Goal: Task Accomplishment & Management: Manage account settings

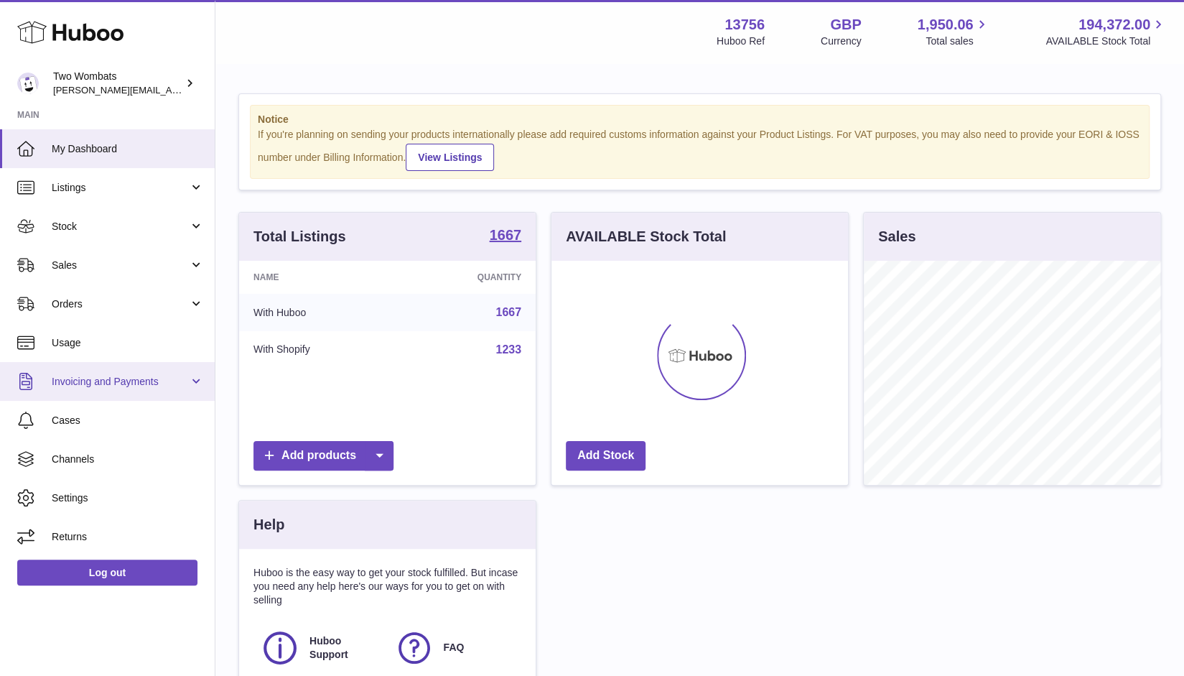
scroll to position [224, 297]
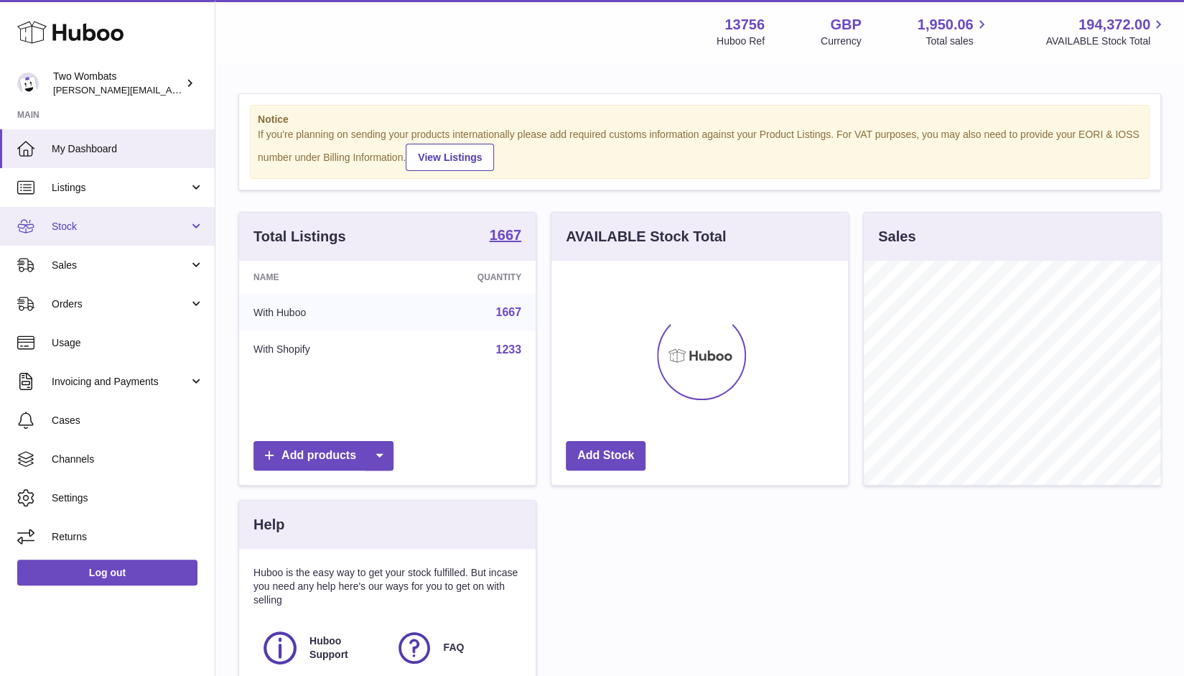
click at [201, 230] on link "Stock" at bounding box center [107, 226] width 215 height 39
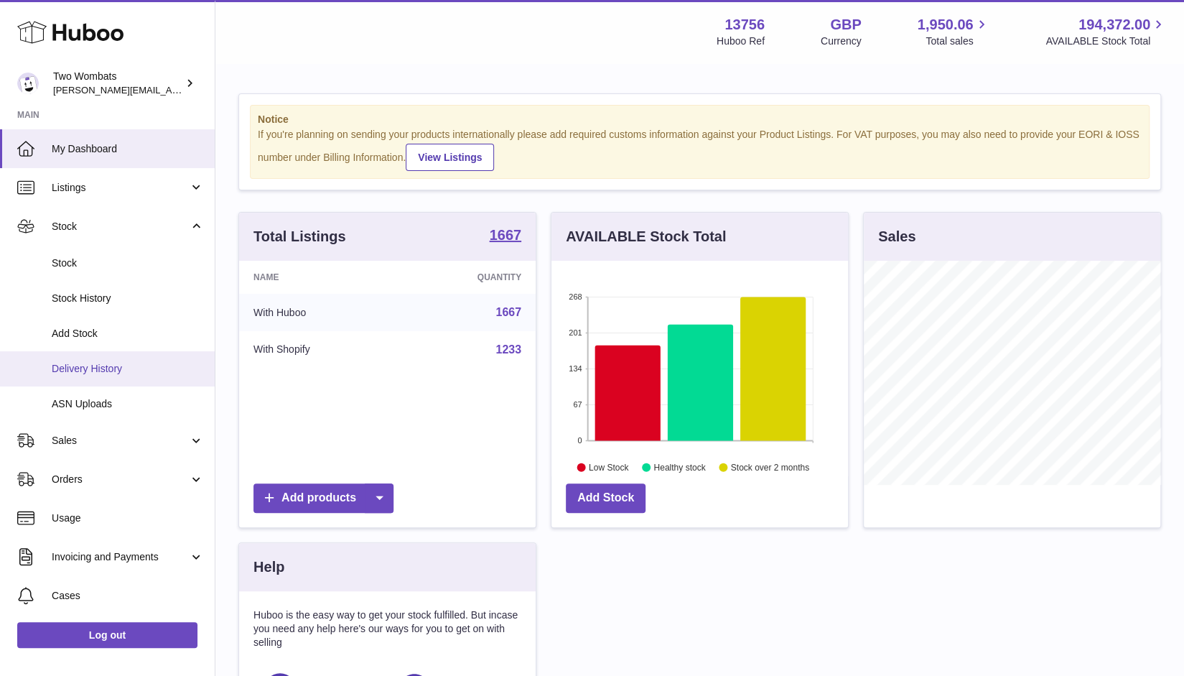
click at [155, 369] on span "Delivery History" at bounding box center [128, 369] width 152 height 14
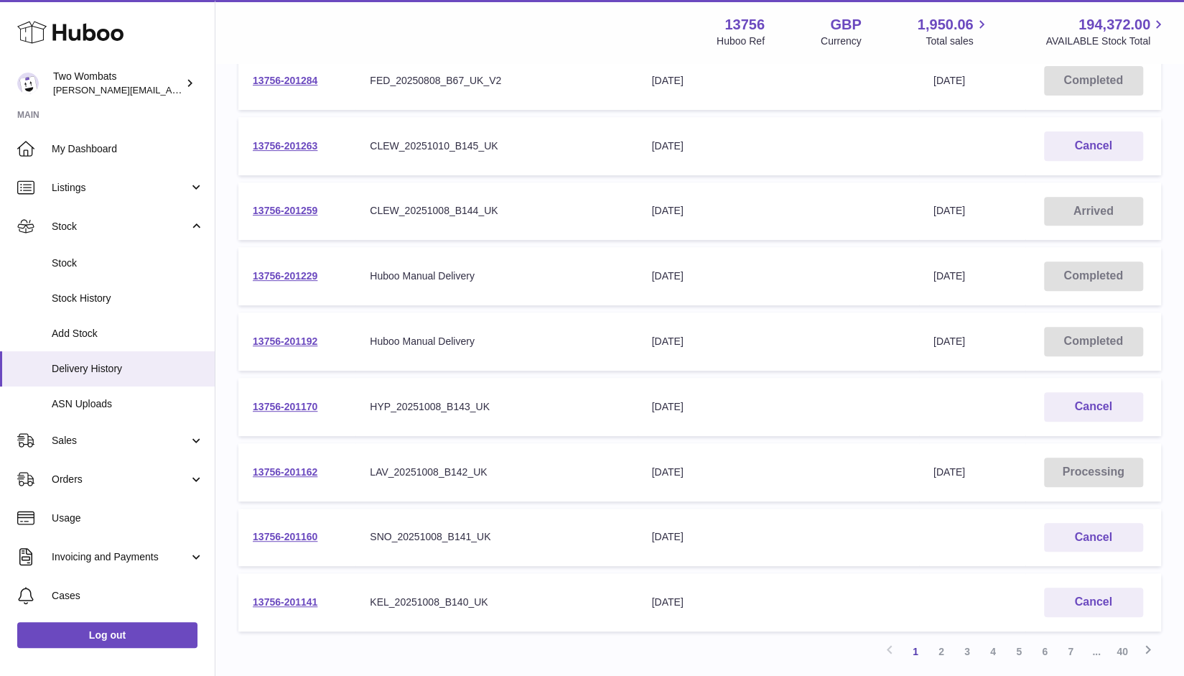
scroll to position [309, 0]
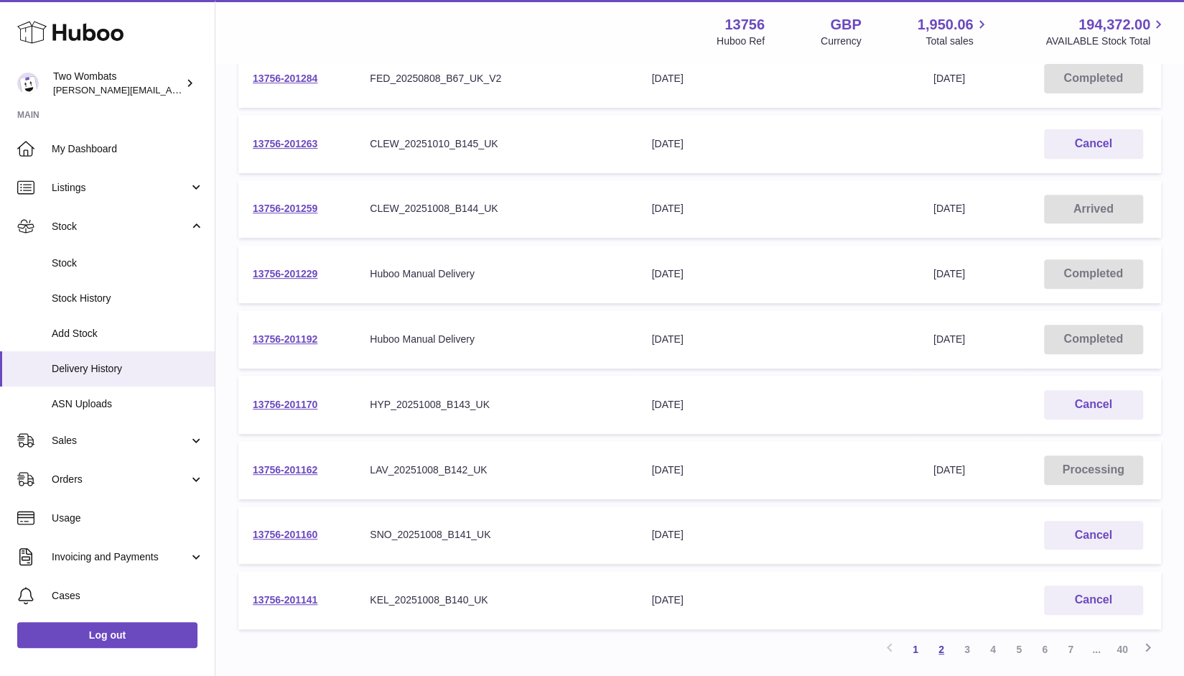
click at [944, 648] on link "2" at bounding box center [941, 649] width 26 height 26
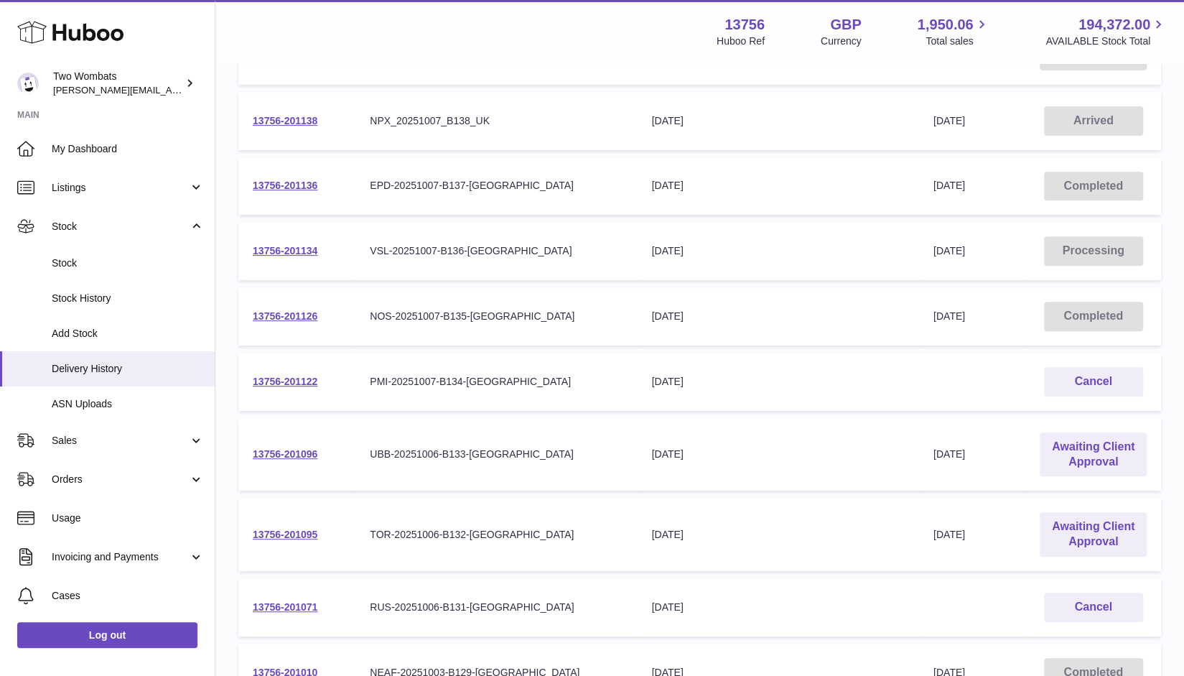
scroll to position [284, 0]
click at [1087, 460] on link "Awaiting Client Approval" at bounding box center [1093, 452] width 107 height 45
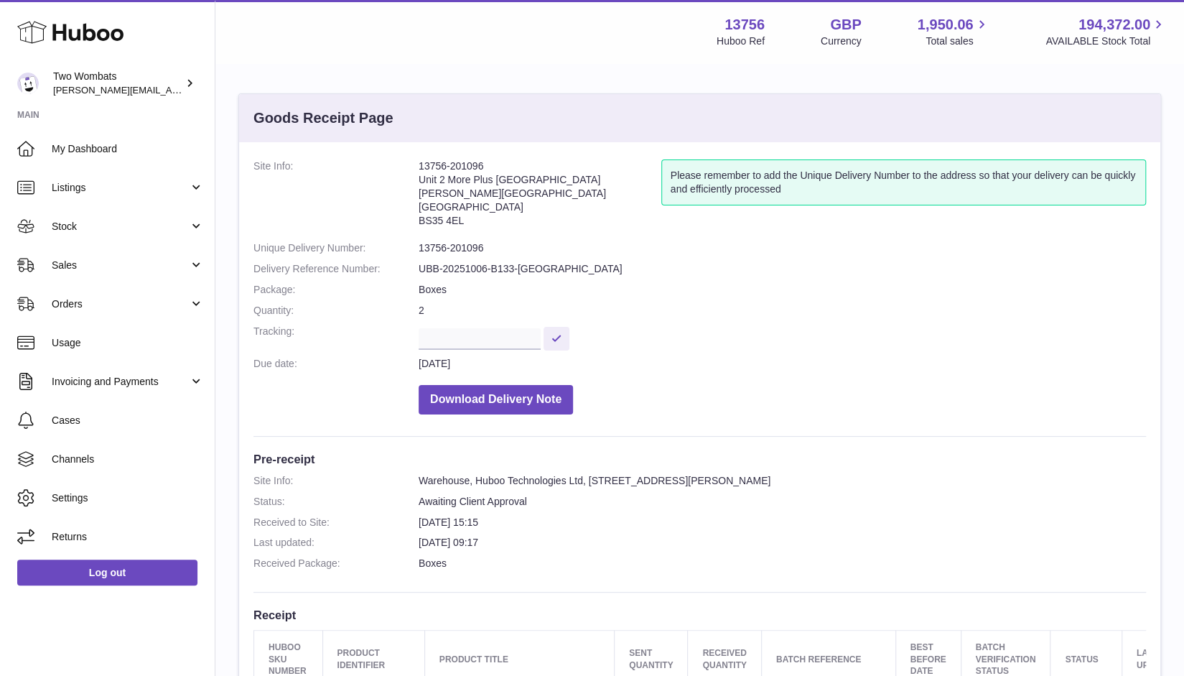
scroll to position [388, 0]
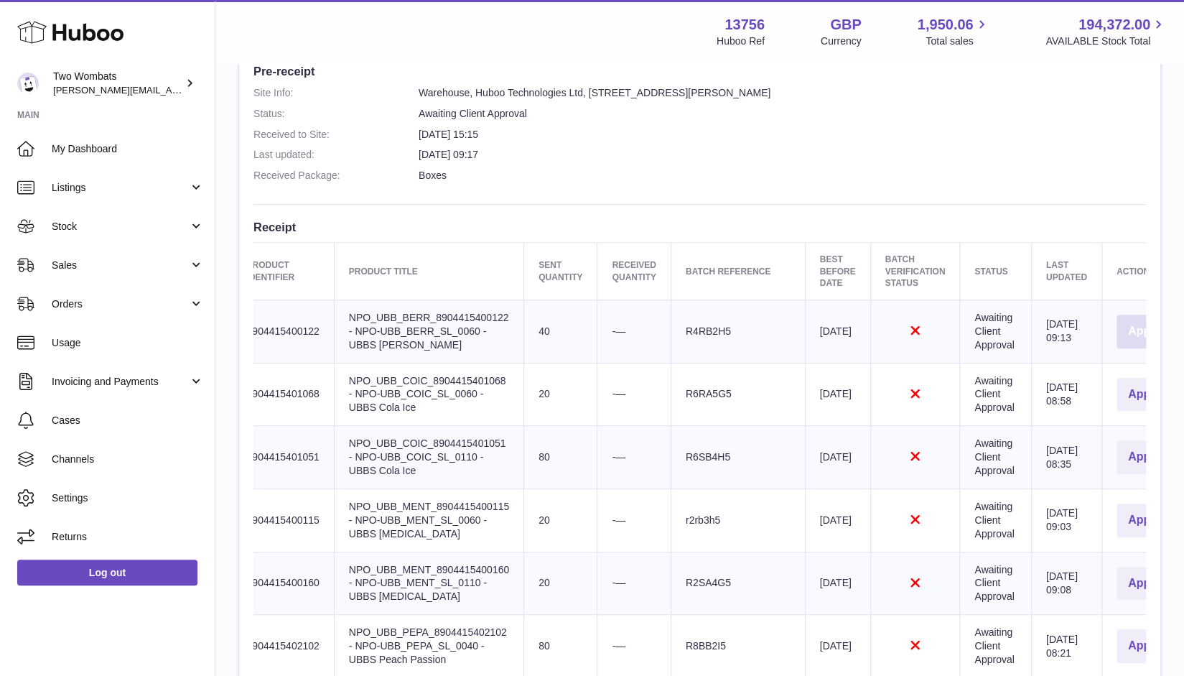
click at [1126, 327] on button "Approve" at bounding box center [1151, 331] width 70 height 34
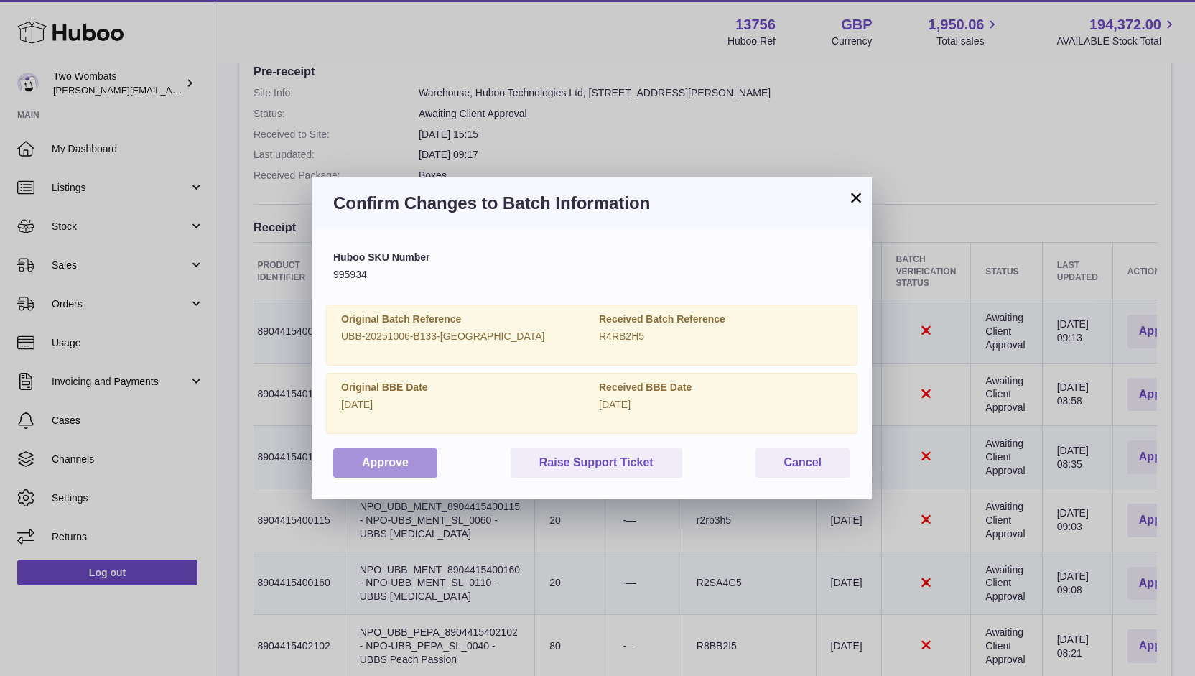
click at [350, 459] on button "Approve" at bounding box center [385, 462] width 104 height 29
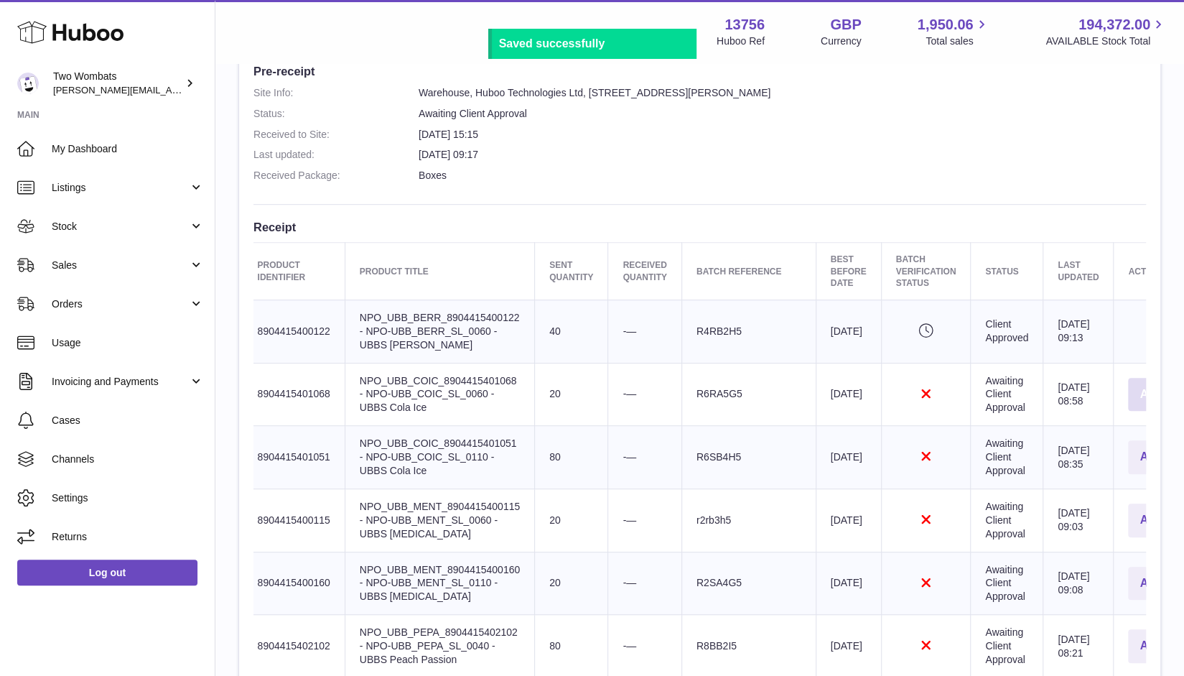
click at [1128, 396] on button "Approve" at bounding box center [1163, 395] width 70 height 34
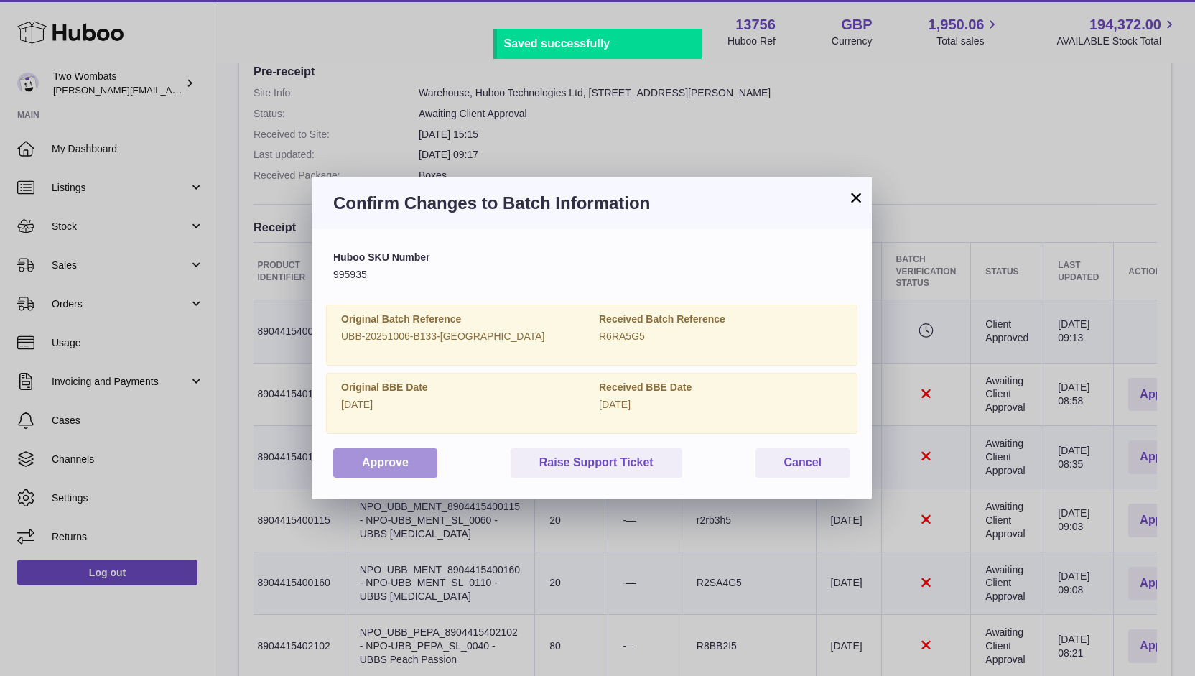
click at [397, 463] on button "Approve" at bounding box center [385, 462] width 104 height 29
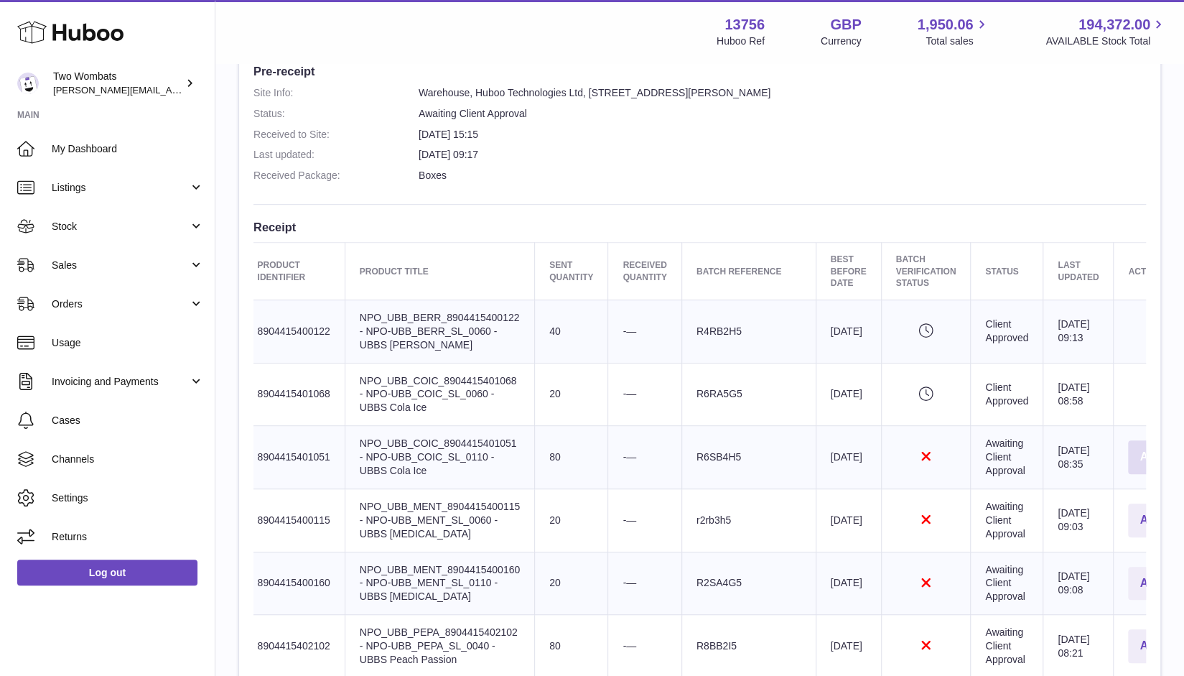
click at [1128, 449] on button "Approve" at bounding box center [1163, 457] width 70 height 34
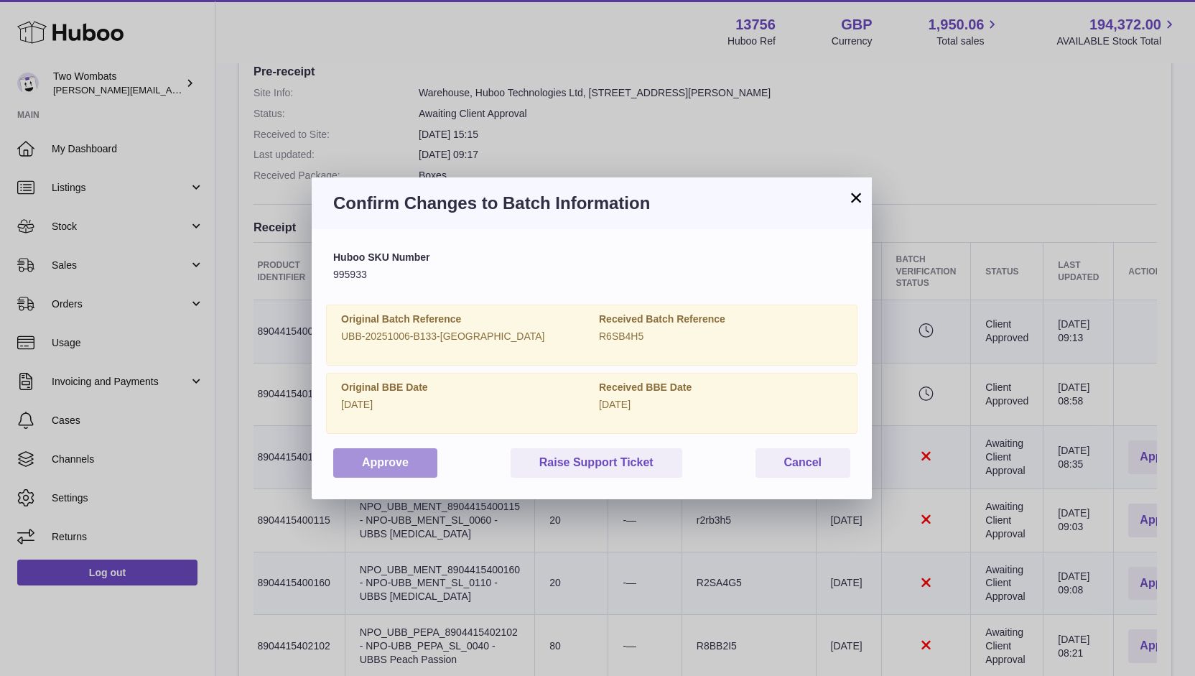
click at [366, 461] on button "Approve" at bounding box center [385, 462] width 104 height 29
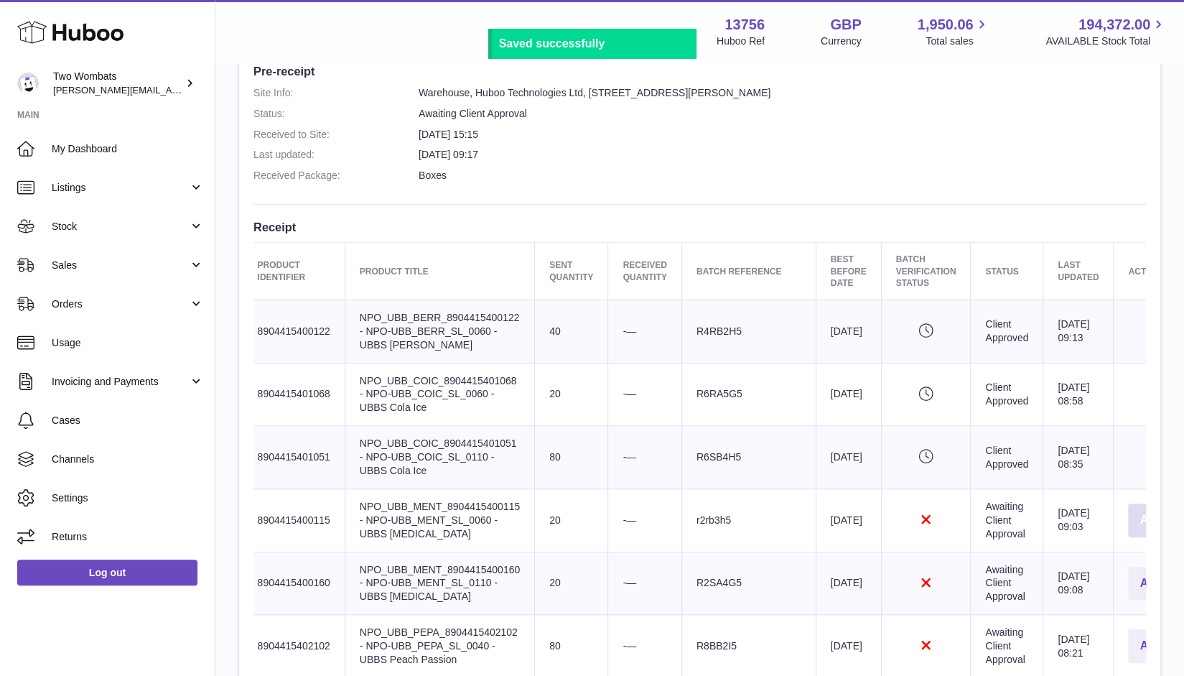
click at [1128, 529] on button "Approve" at bounding box center [1163, 520] width 70 height 34
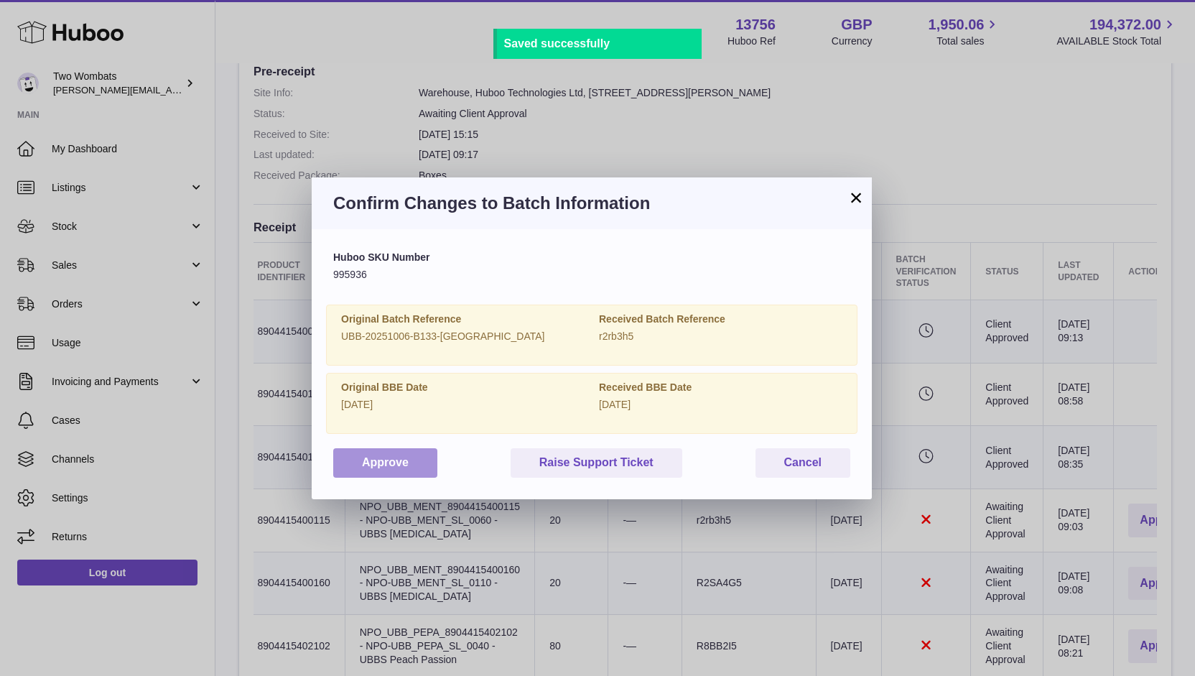
click at [365, 458] on button "Approve" at bounding box center [385, 462] width 104 height 29
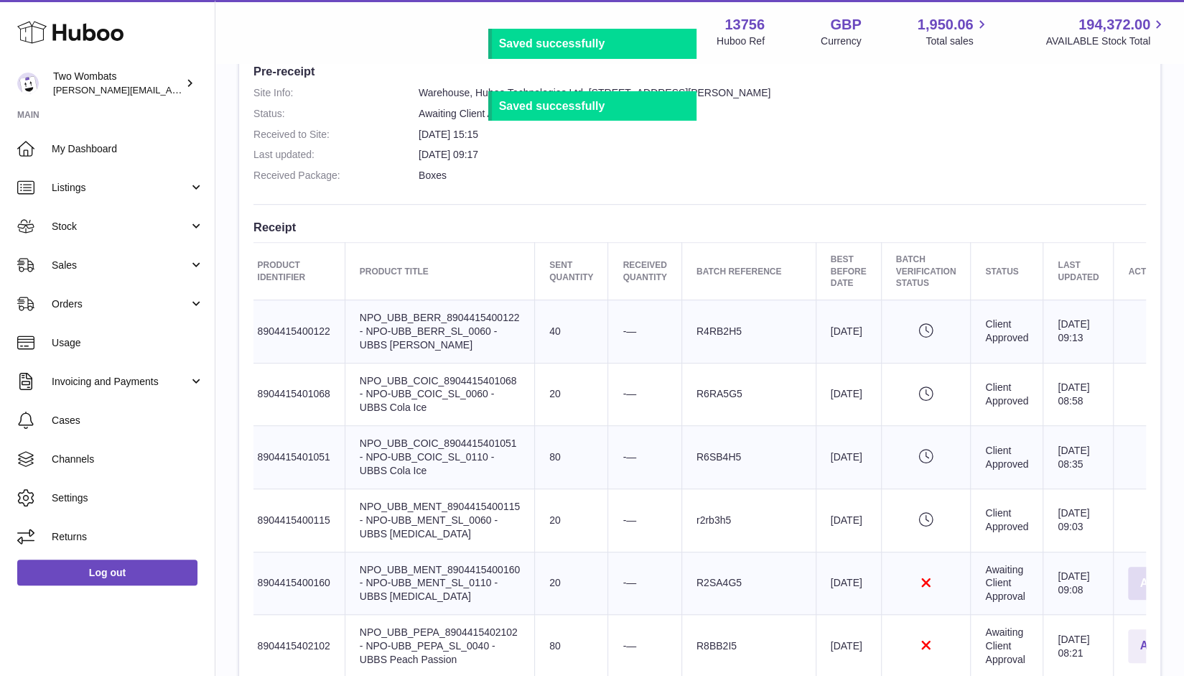
click at [1128, 571] on button "Approve" at bounding box center [1163, 583] width 70 height 34
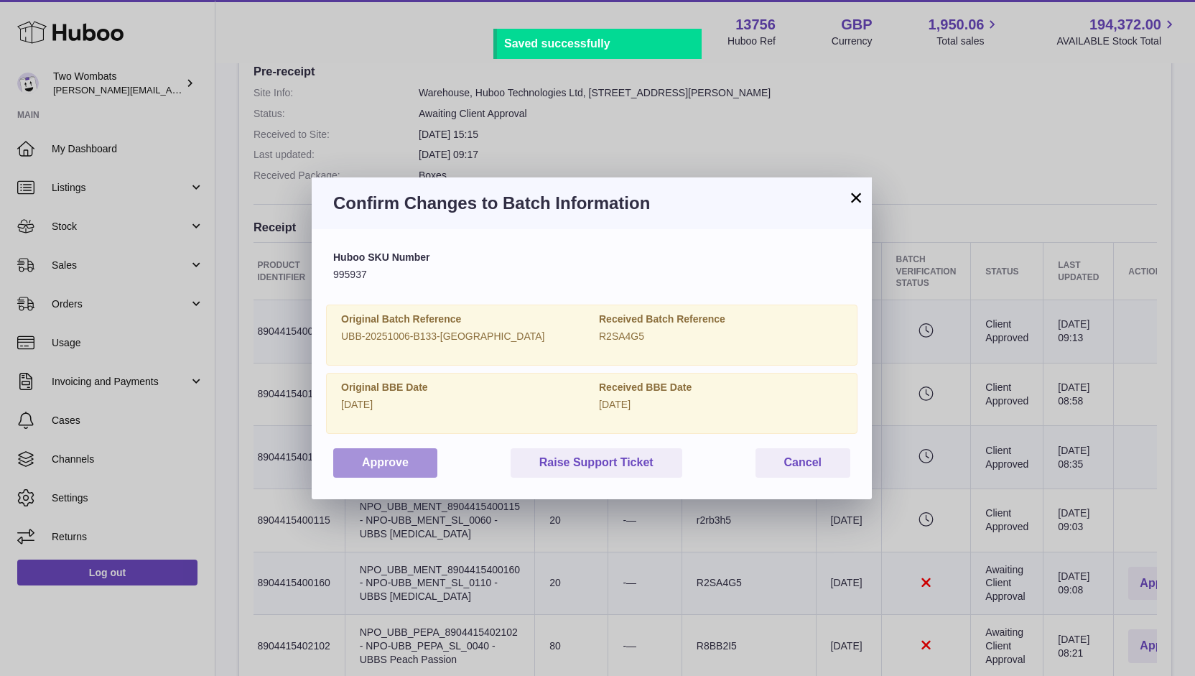
click at [395, 453] on button "Approve" at bounding box center [385, 462] width 104 height 29
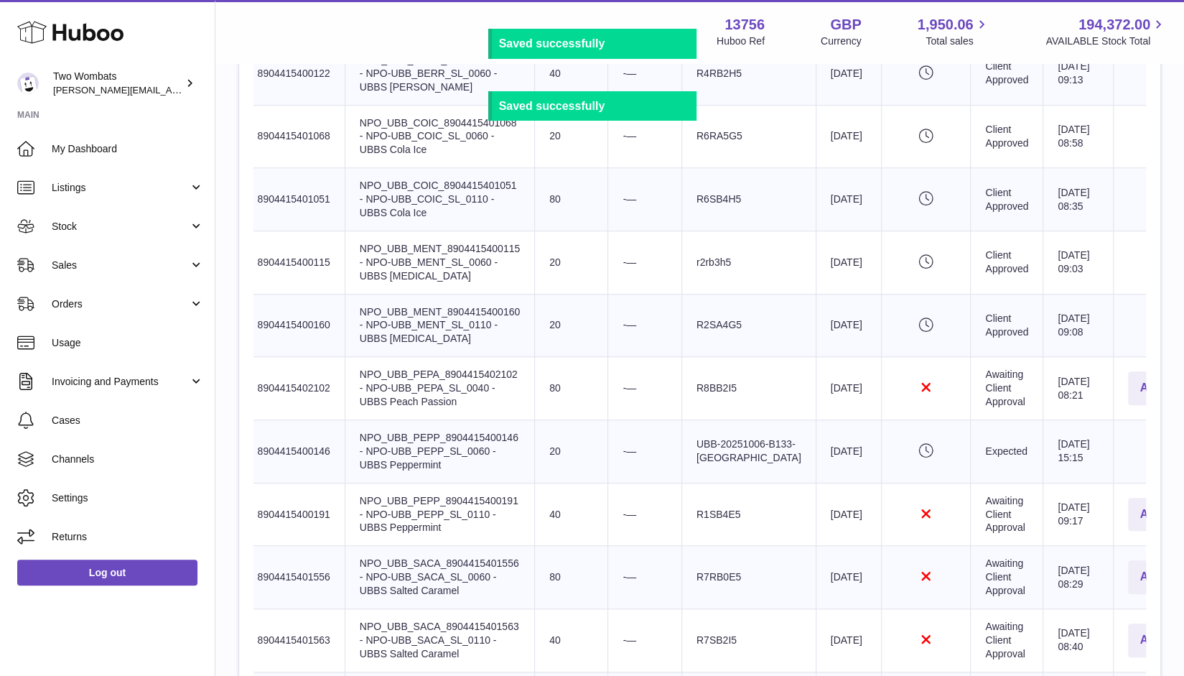
scroll to position [646, 0]
click at [1128, 392] on button "Approve" at bounding box center [1163, 387] width 70 height 34
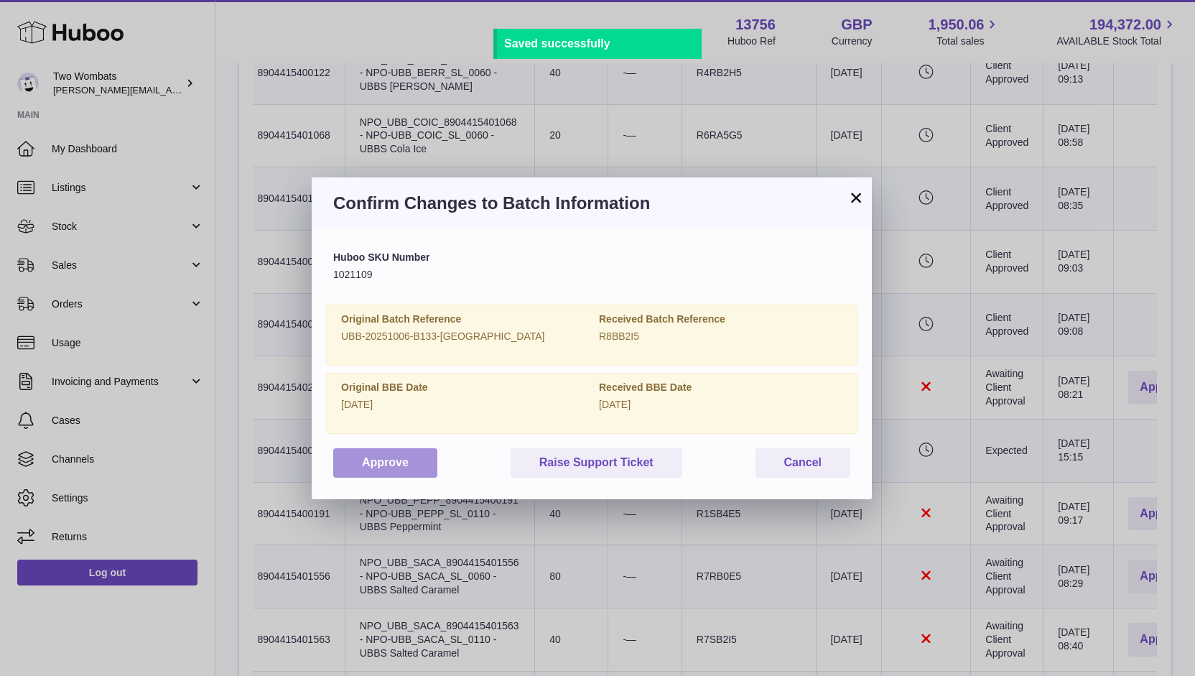
click at [422, 453] on button "Approve" at bounding box center [385, 462] width 104 height 29
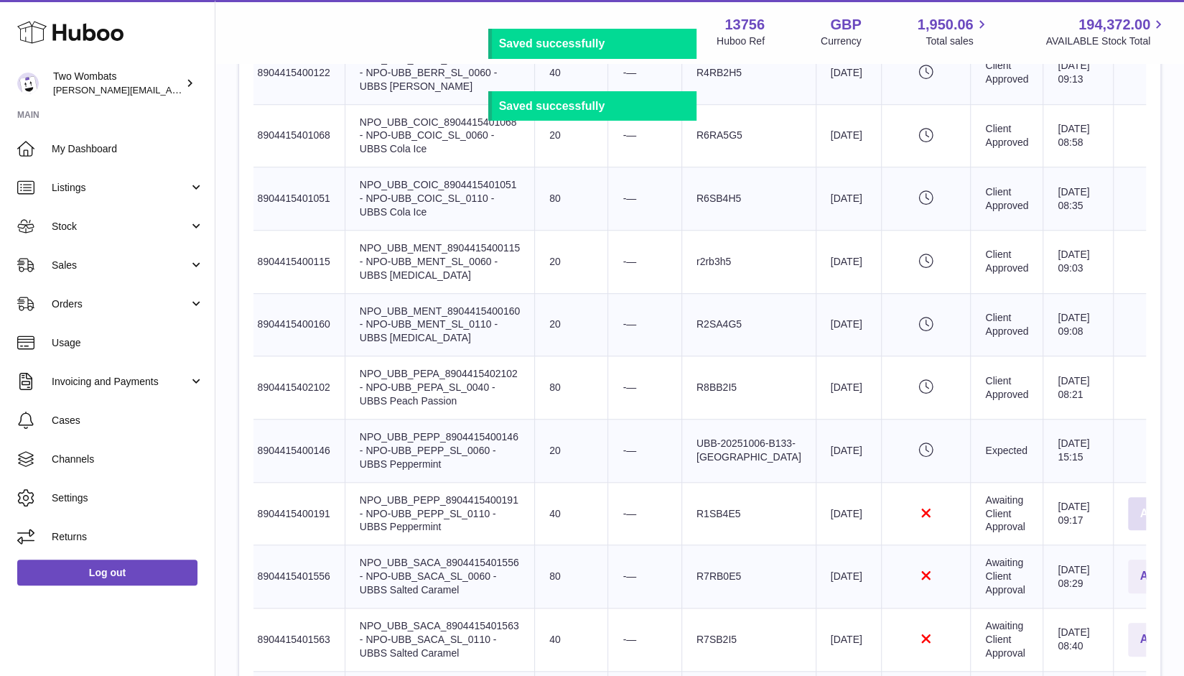
click at [1128, 507] on button "Approve" at bounding box center [1163, 514] width 70 height 34
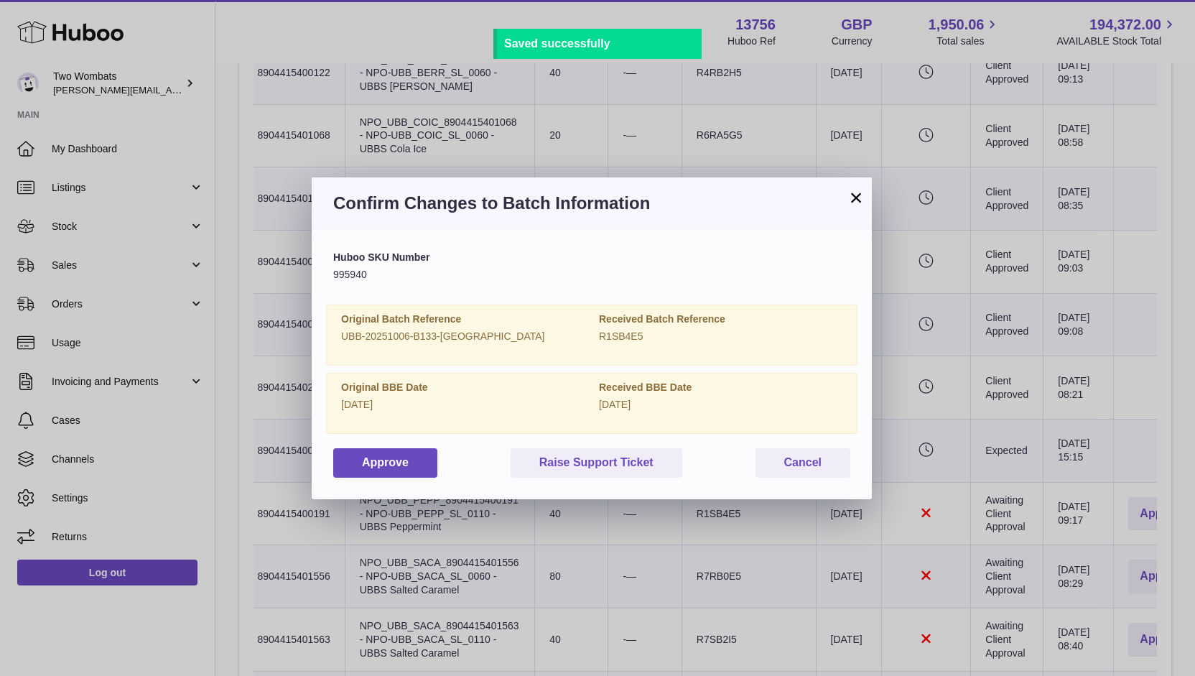
click at [369, 444] on div "Huboo SKU Number 995940 Original Batch Reference UBB-20251006-B133-UK Received …" at bounding box center [591, 364] width 517 height 226
click at [388, 460] on button "Approve" at bounding box center [385, 462] width 104 height 29
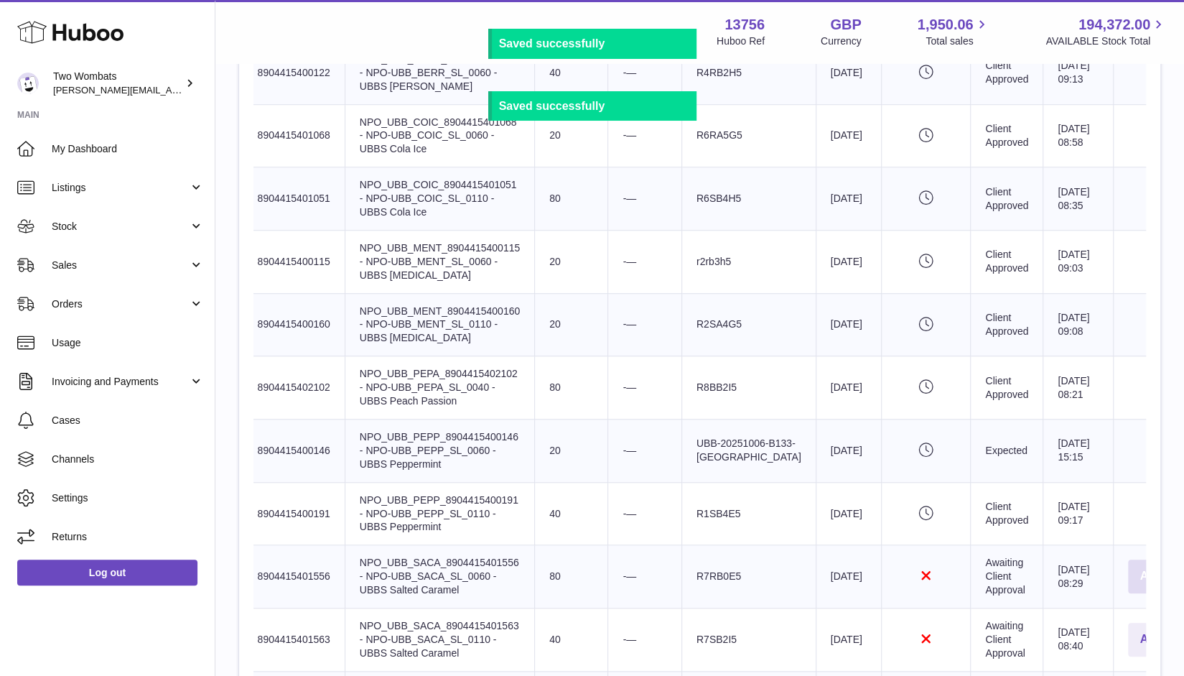
click at [1128, 563] on button "Approve" at bounding box center [1163, 576] width 70 height 34
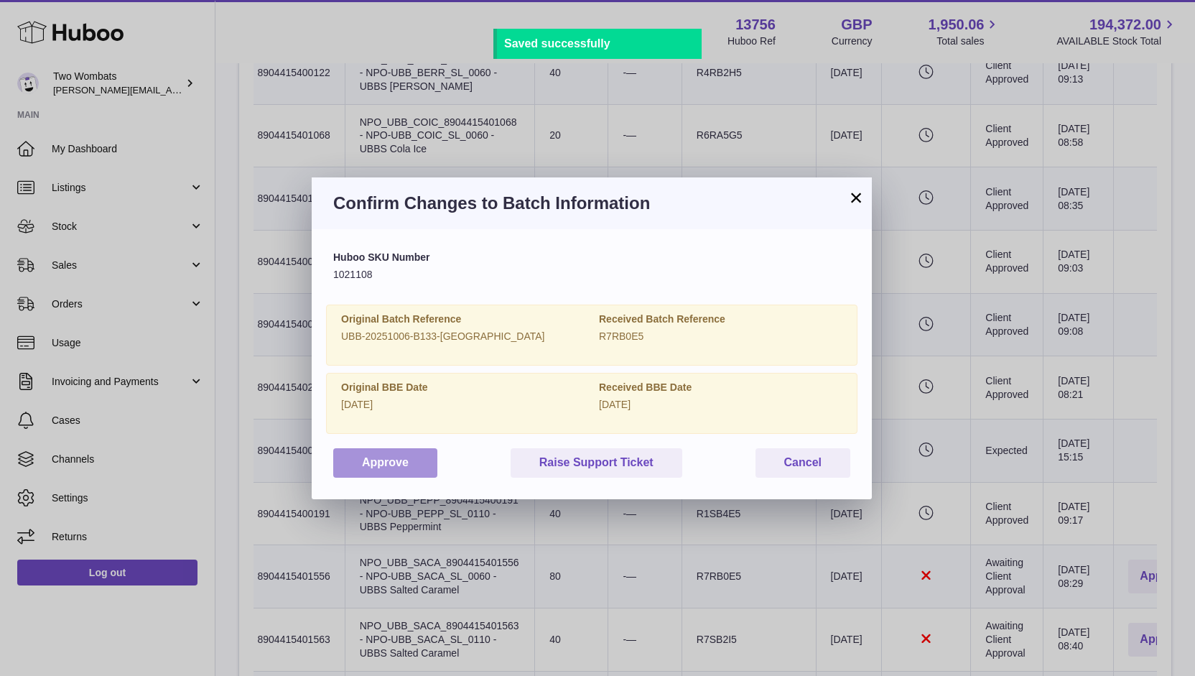
click at [363, 467] on button "Approve" at bounding box center [385, 462] width 104 height 29
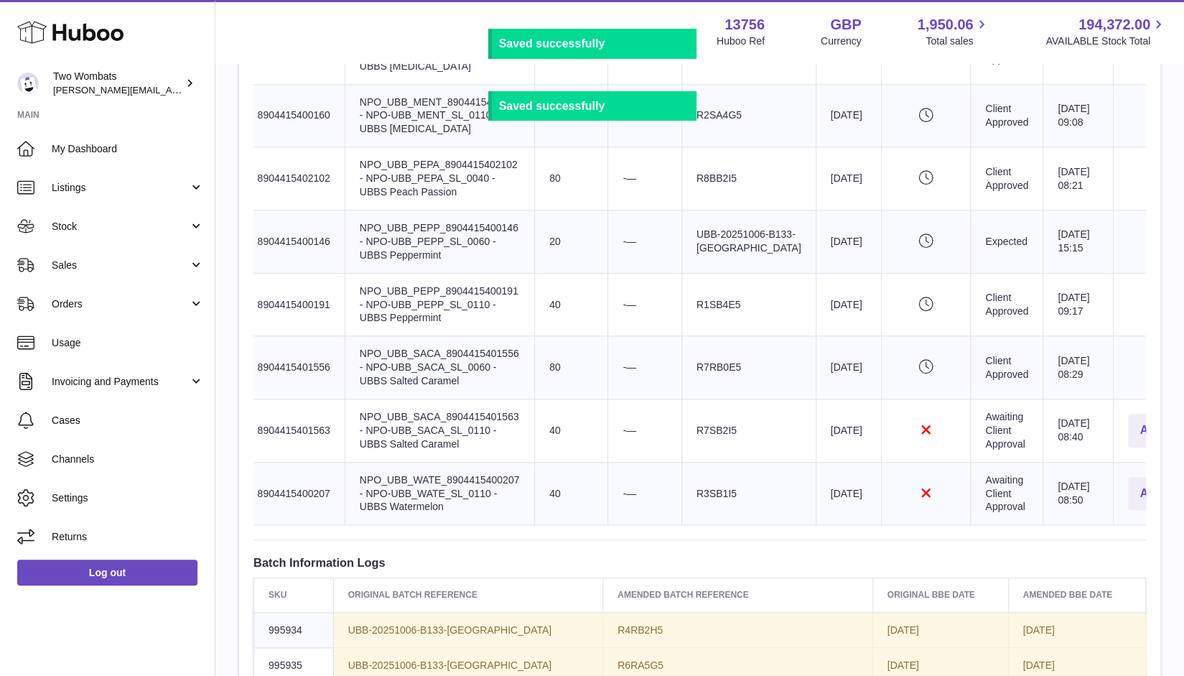
scroll to position [856, 0]
click at [1128, 428] on button "Approve" at bounding box center [1163, 430] width 70 height 34
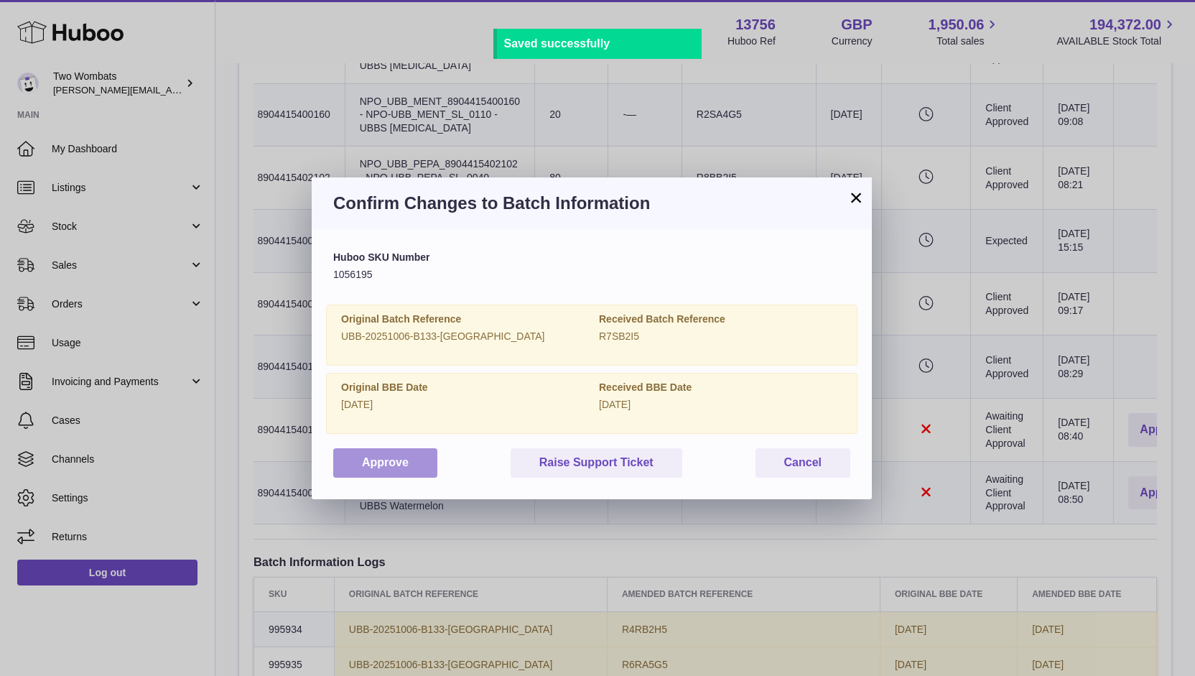
click at [355, 450] on button "Approve" at bounding box center [385, 462] width 104 height 29
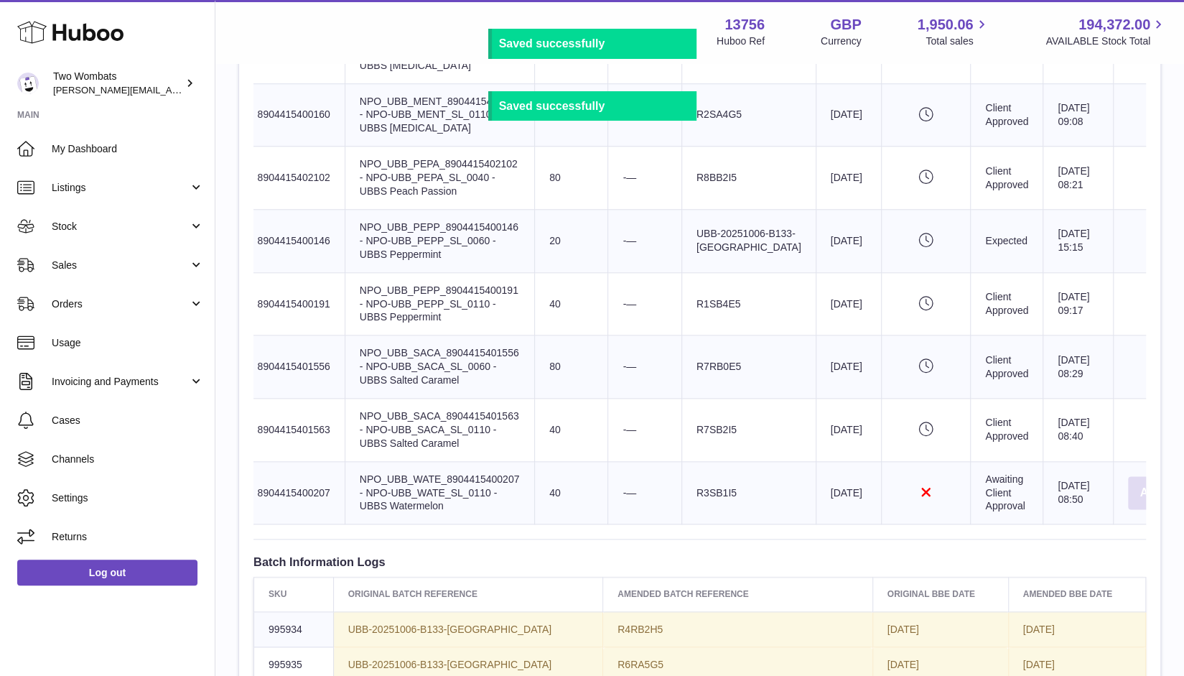
click at [1128, 480] on button "Approve" at bounding box center [1163, 493] width 70 height 34
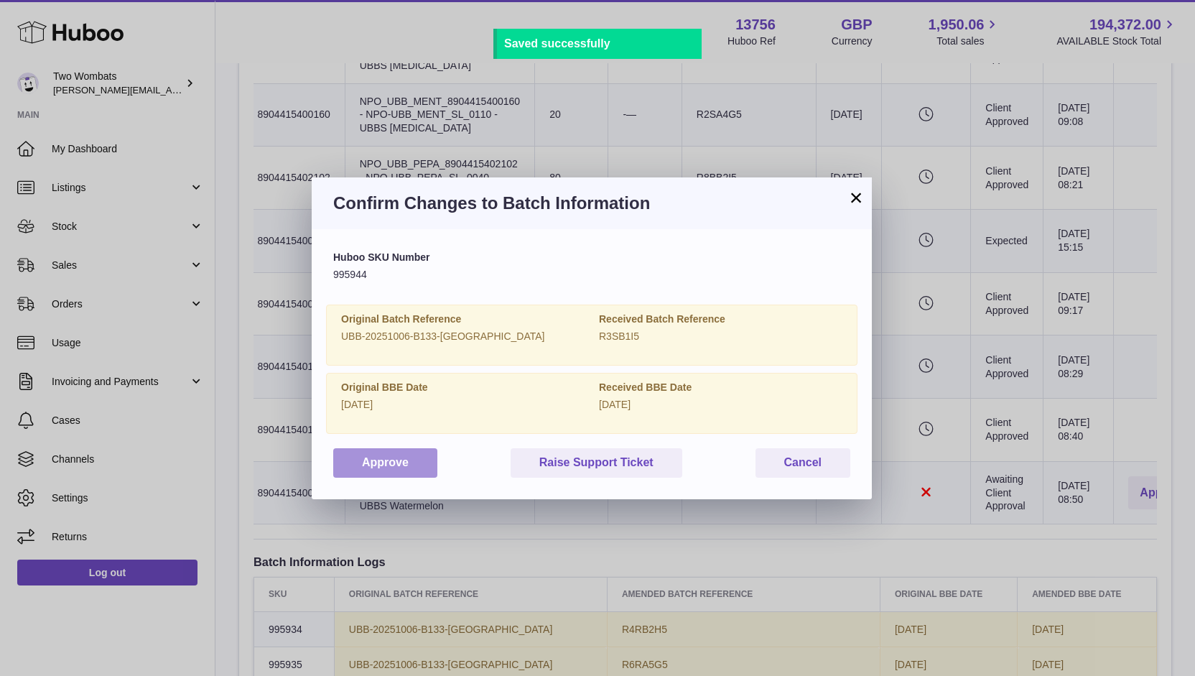
click at [388, 465] on button "Approve" at bounding box center [385, 462] width 104 height 29
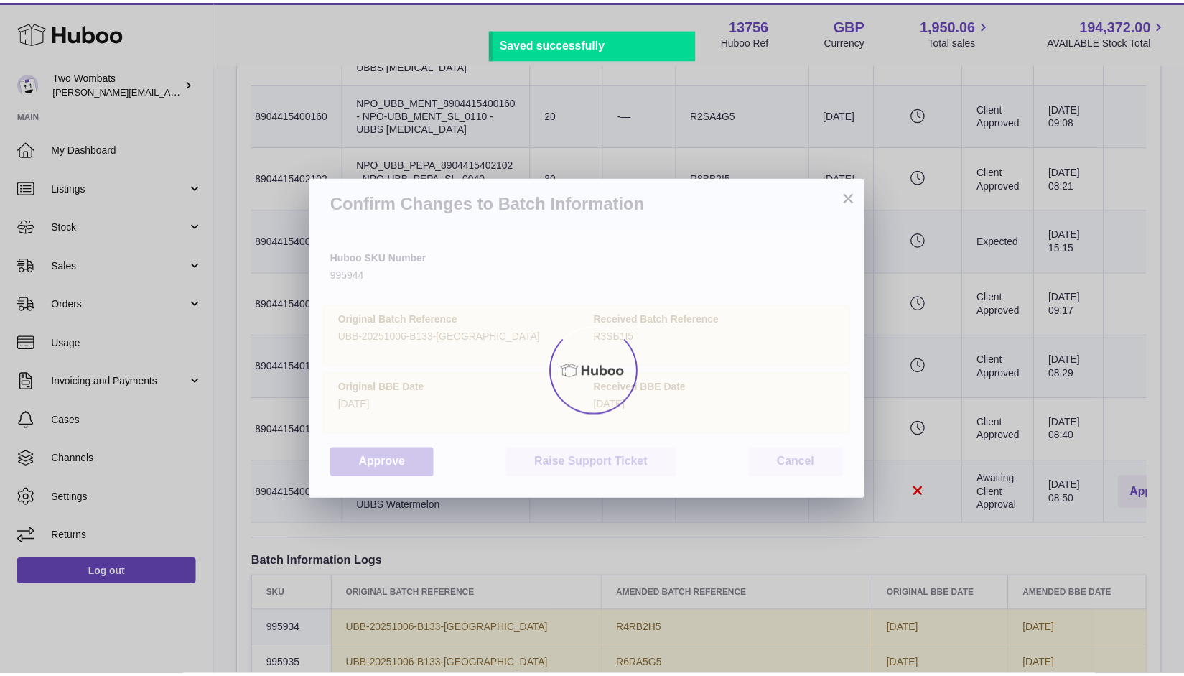
scroll to position [0, 50]
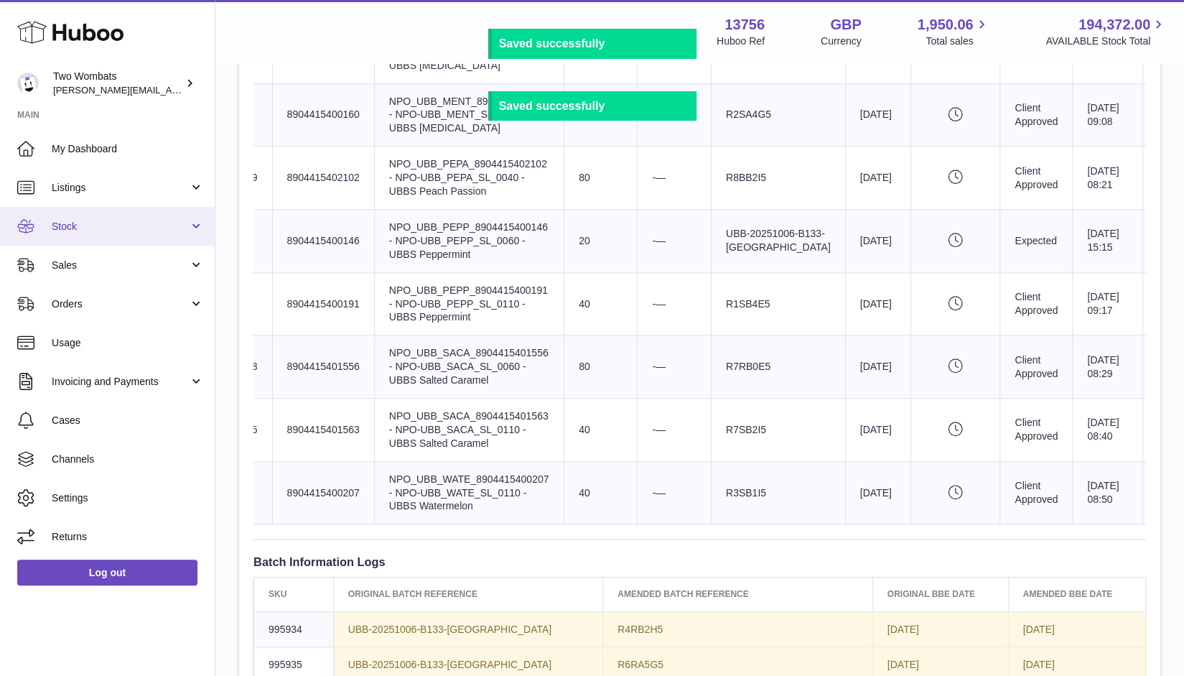
click at [192, 223] on link "Stock" at bounding box center [107, 226] width 215 height 39
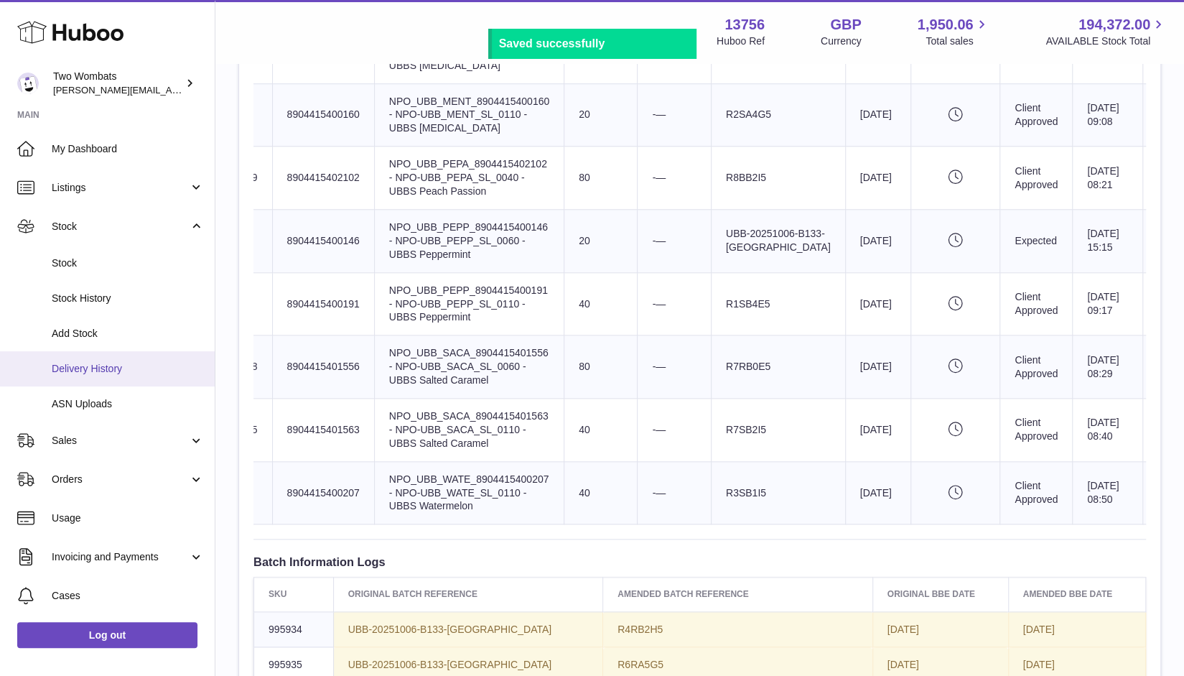
click at [142, 363] on span "Delivery History" at bounding box center [128, 369] width 152 height 14
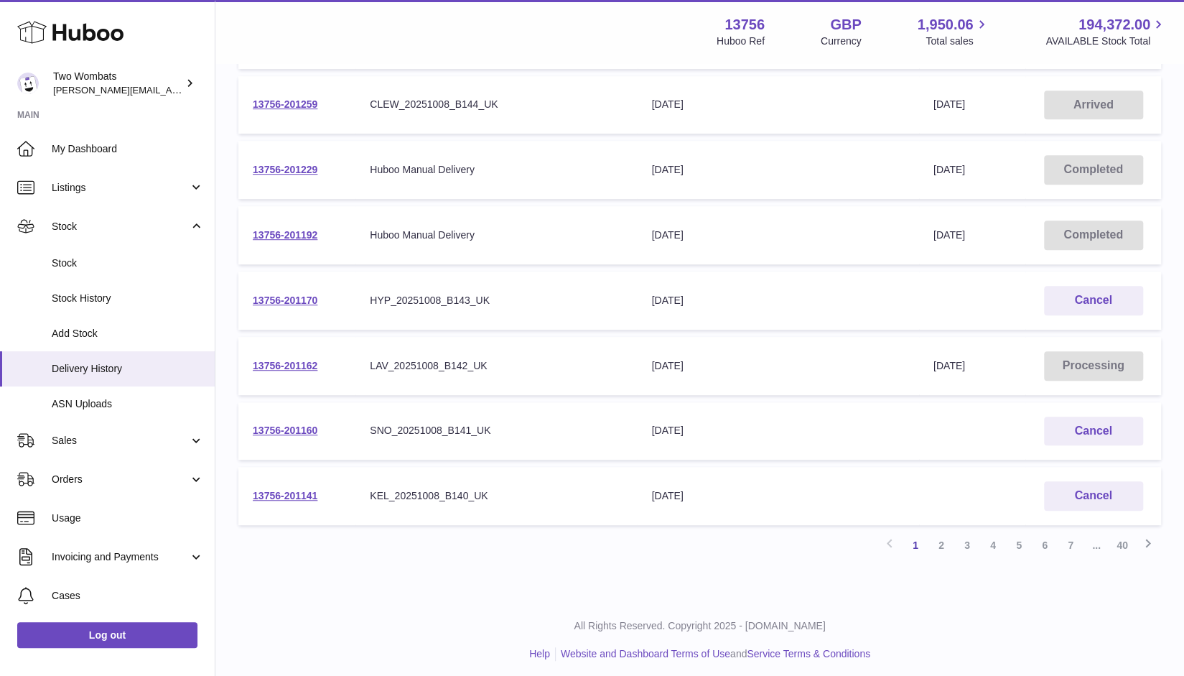
scroll to position [409, 0]
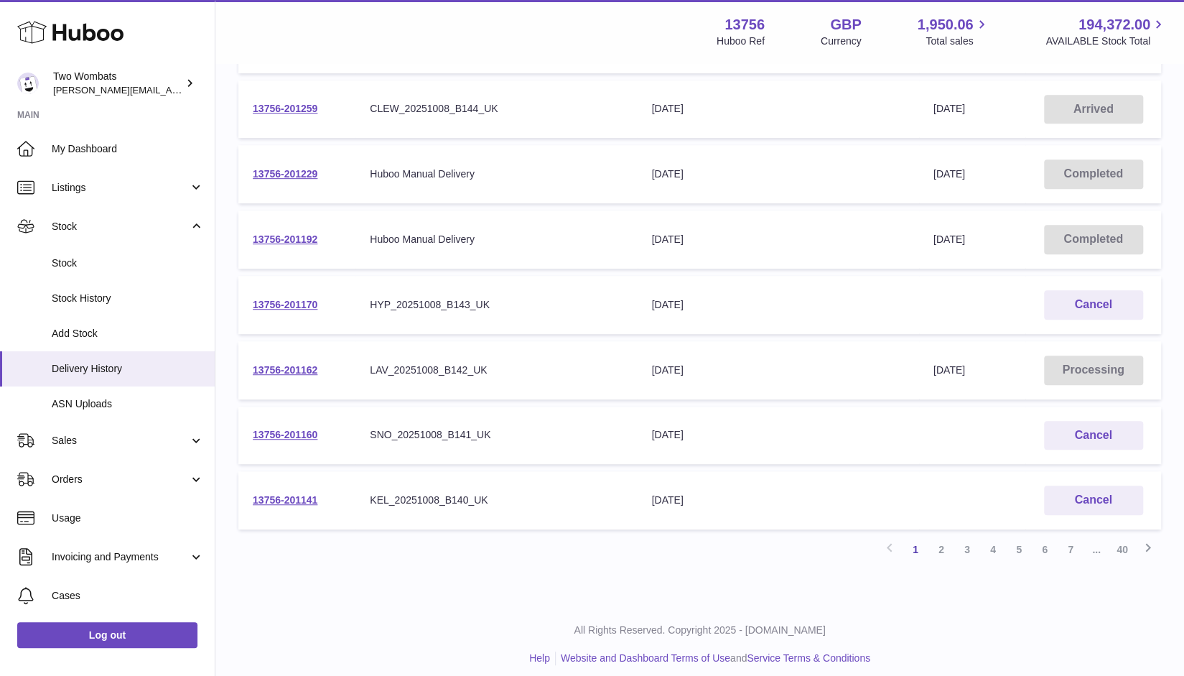
click at [944, 568] on div "Delivery list Add Stock Search Show ** ** ** *** entries Unique Delivery Number…" at bounding box center [699, 129] width 969 height 946
click at [941, 544] on link "2" at bounding box center [941, 549] width 26 height 26
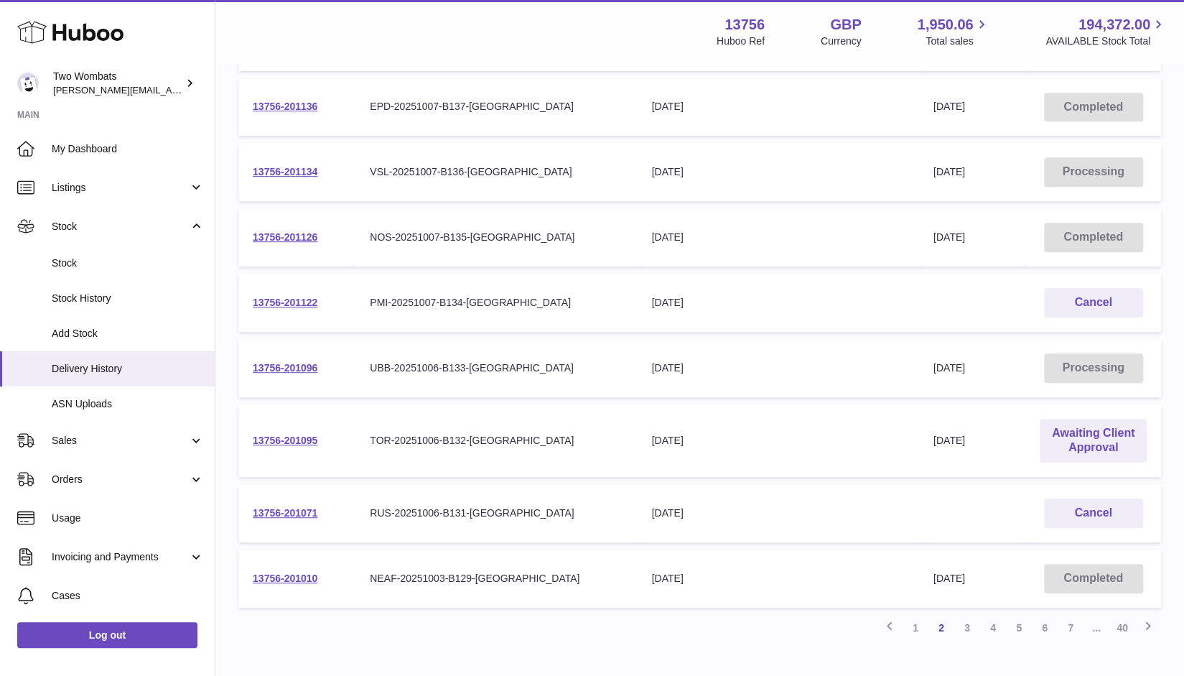
scroll to position [379, 0]
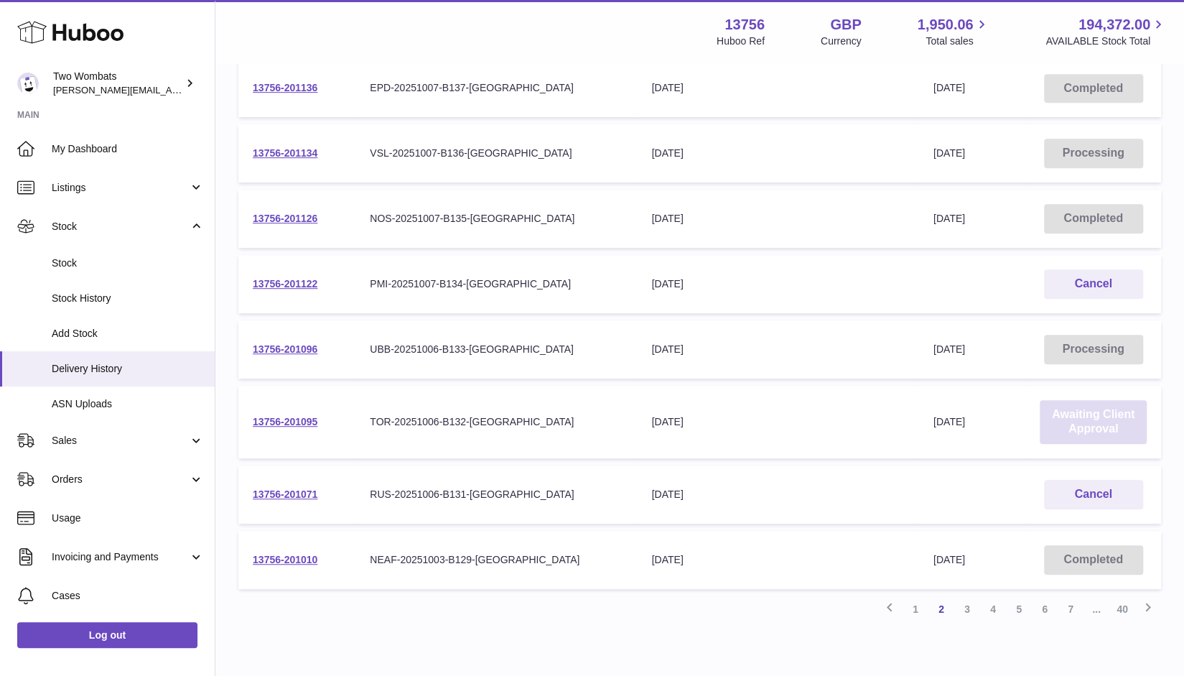
click at [1091, 421] on link "Awaiting Client Approval" at bounding box center [1093, 422] width 107 height 45
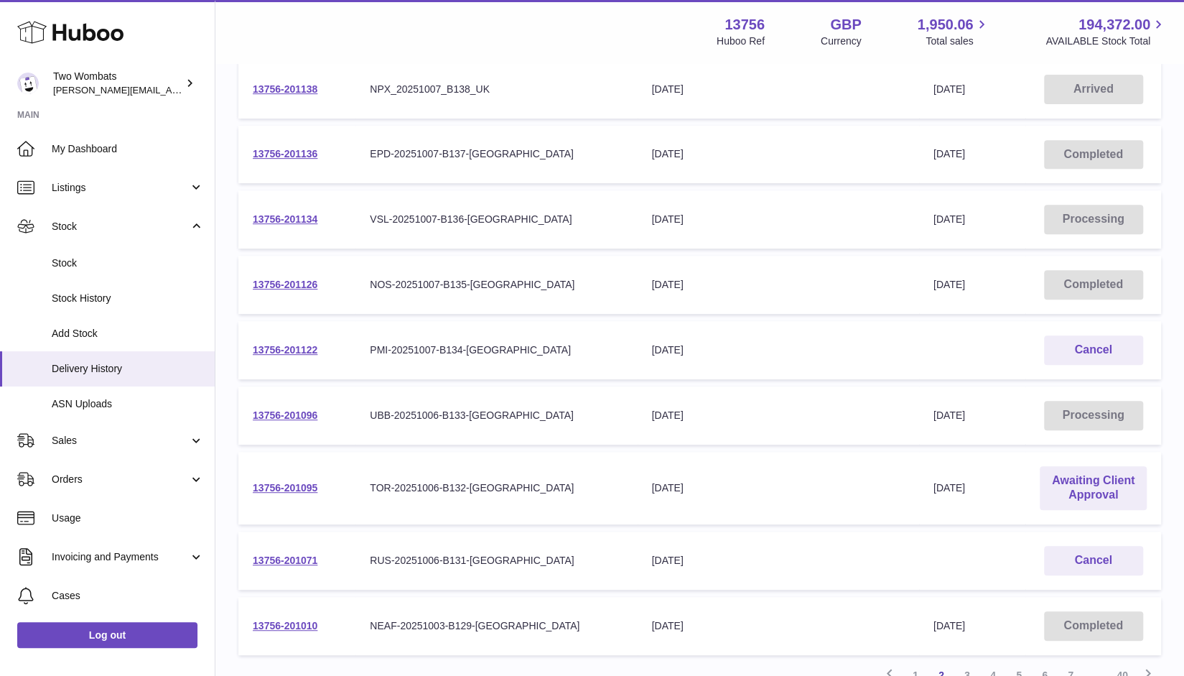
scroll to position [449, 0]
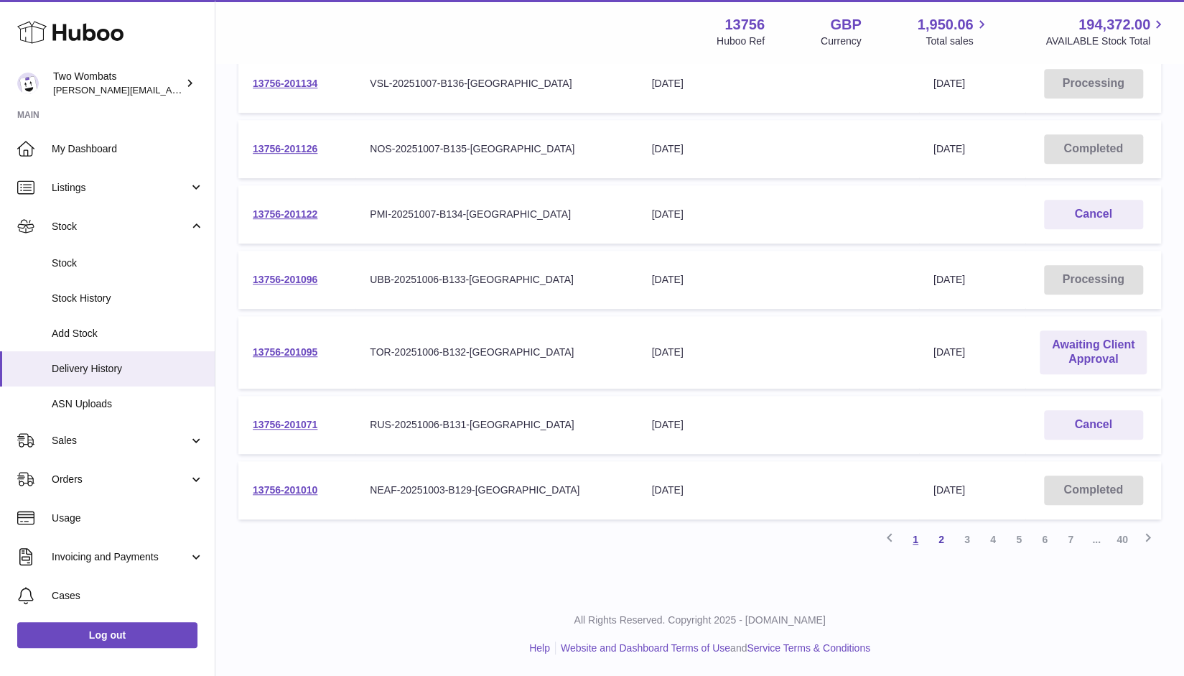
click at [920, 538] on link "1" at bounding box center [915, 539] width 26 height 26
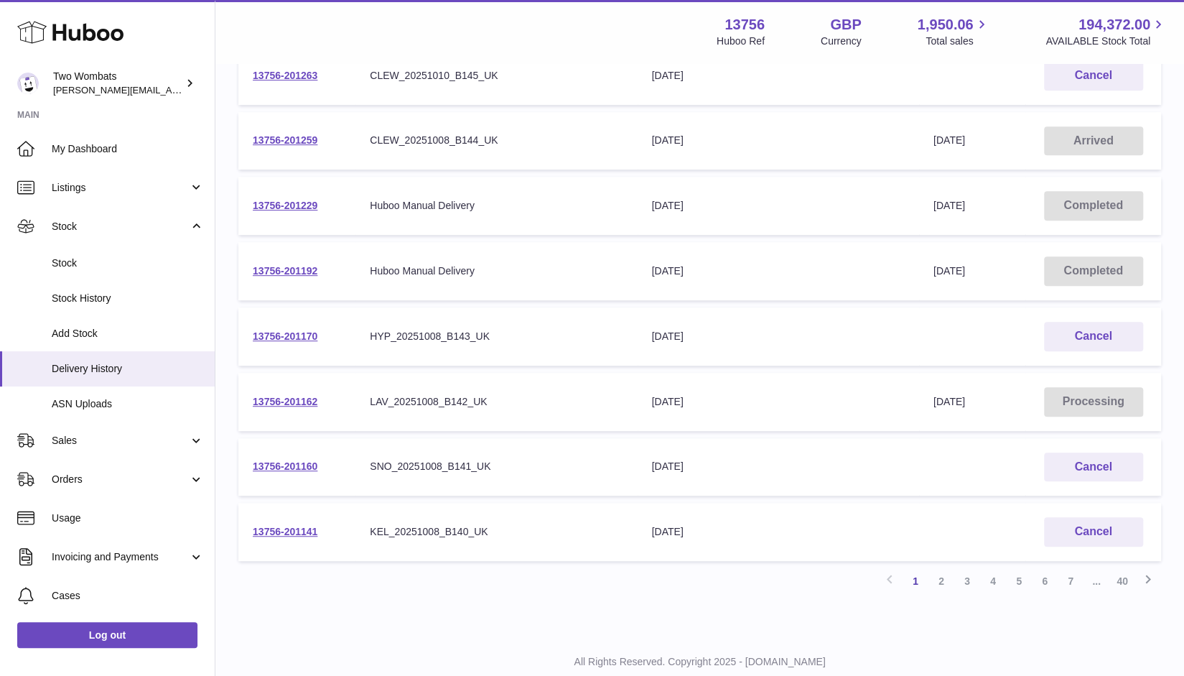
scroll to position [347, 0]
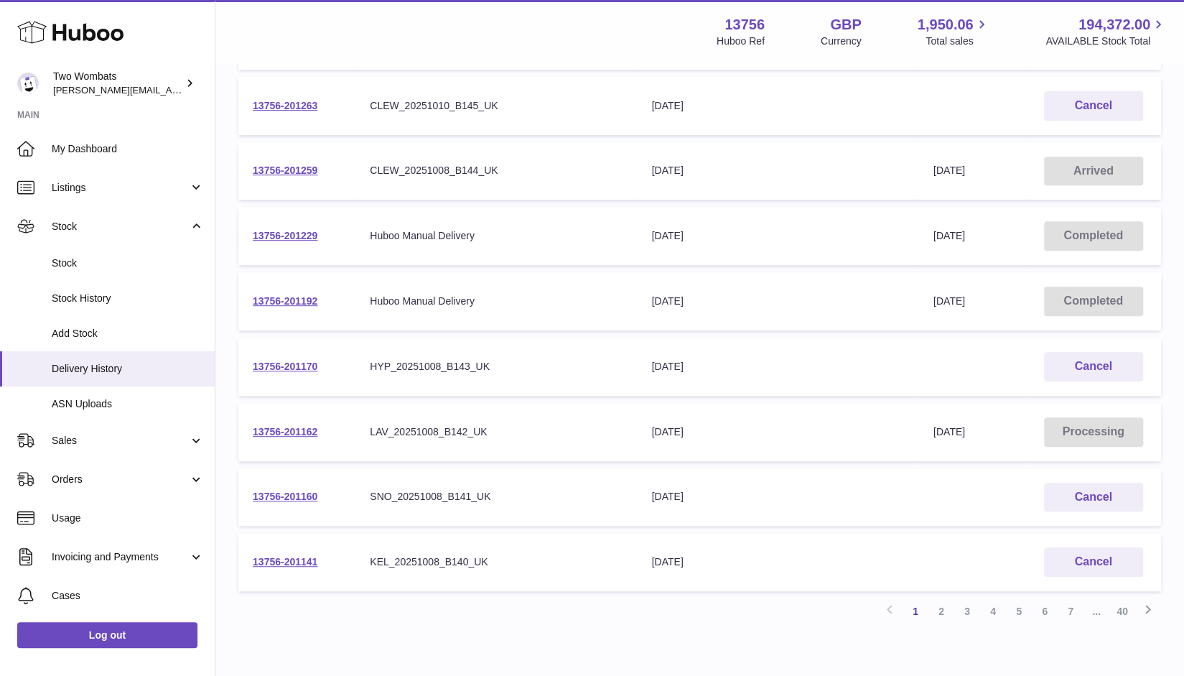
click at [272, 424] on td "13756-201162" at bounding box center [296, 432] width 117 height 58
click at [276, 426] on link "13756-201162" at bounding box center [285, 431] width 65 height 11
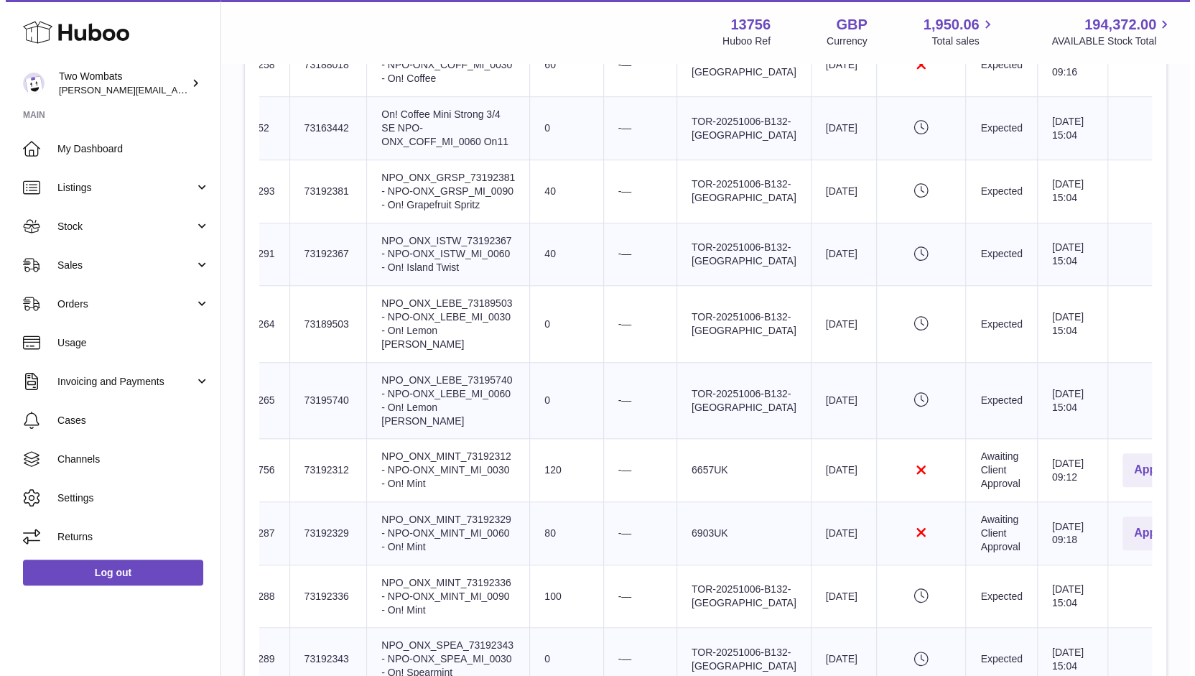
scroll to position [721, 0]
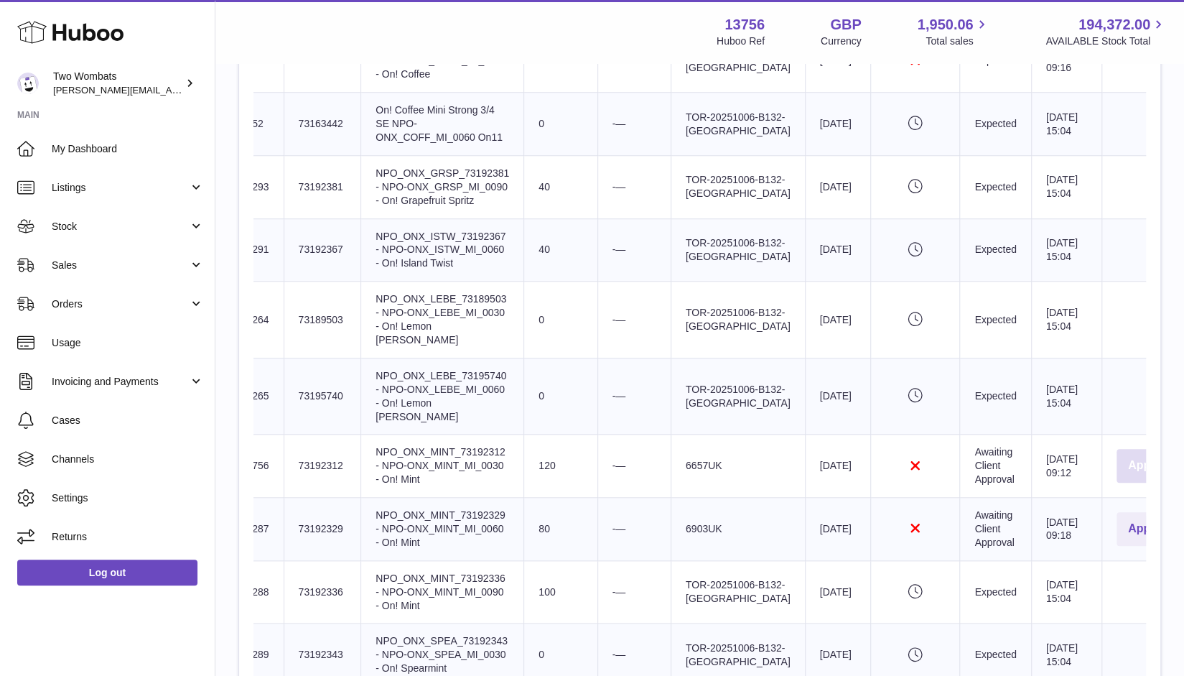
click at [1116, 449] on button "Approve" at bounding box center [1151, 466] width 70 height 34
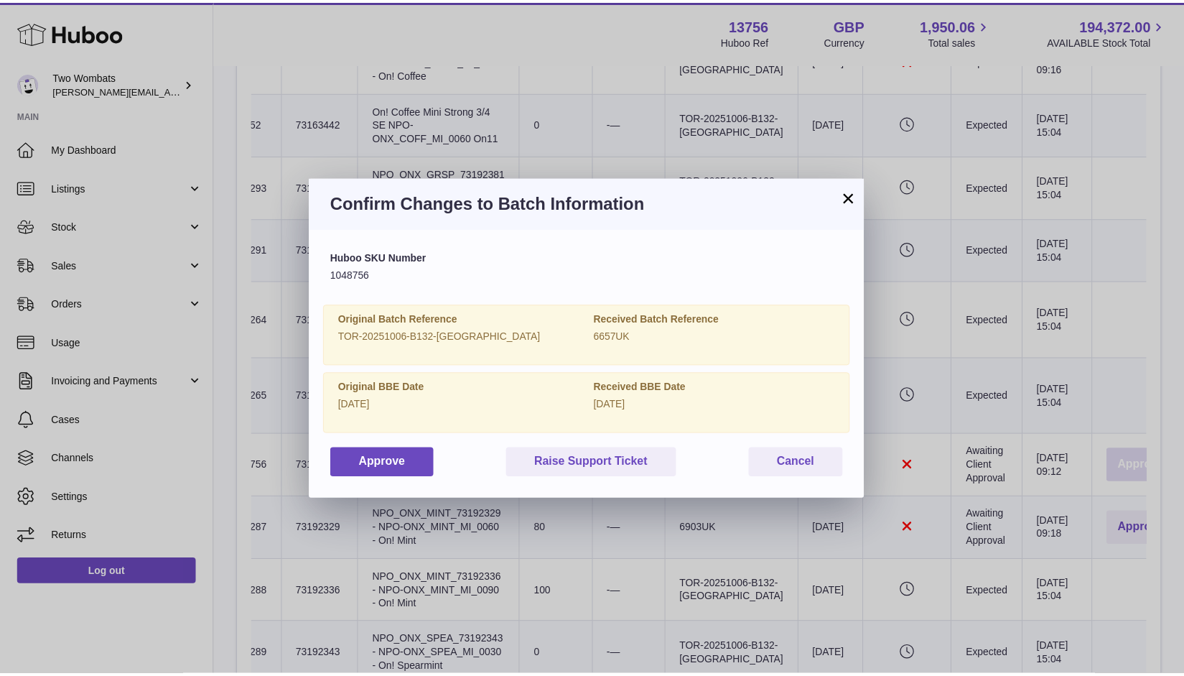
scroll to position [0, 28]
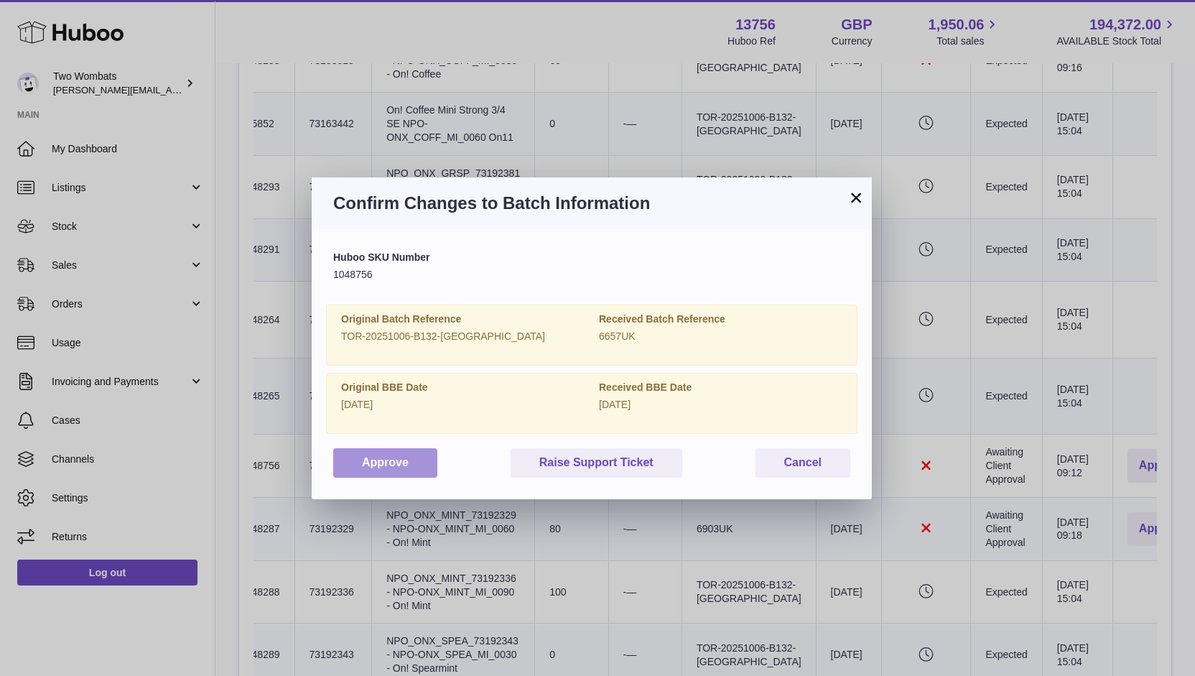
click at [370, 464] on button "Approve" at bounding box center [385, 462] width 104 height 29
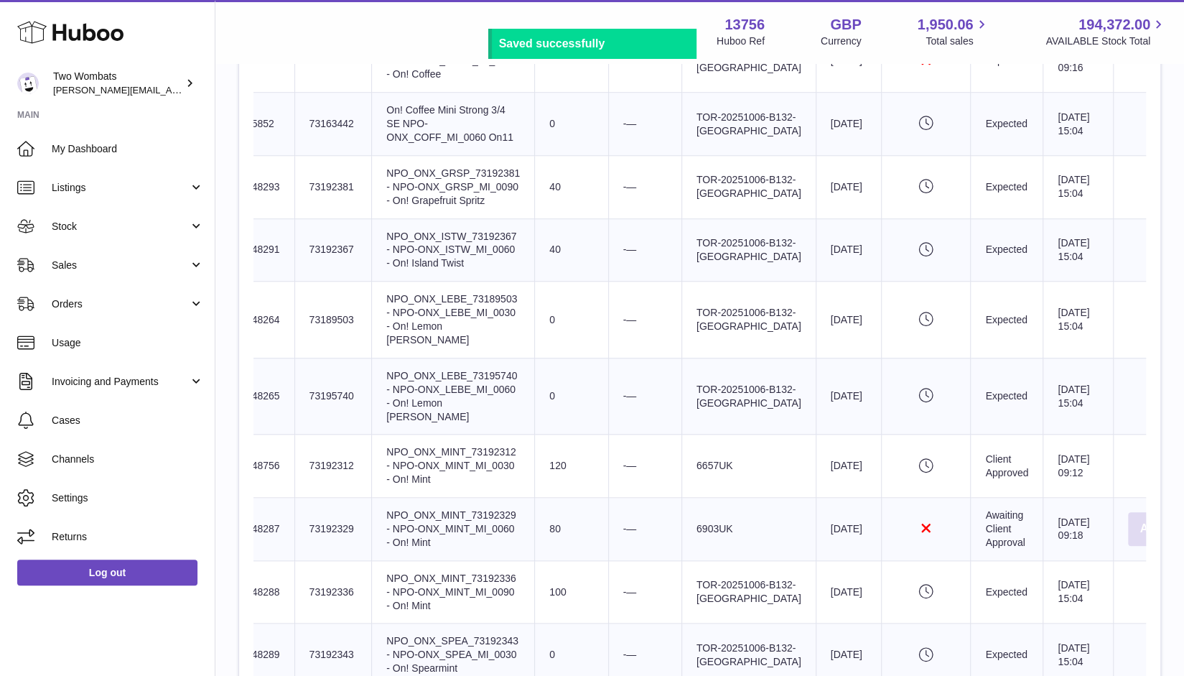
click at [1128, 512] on button "Approve" at bounding box center [1163, 529] width 70 height 34
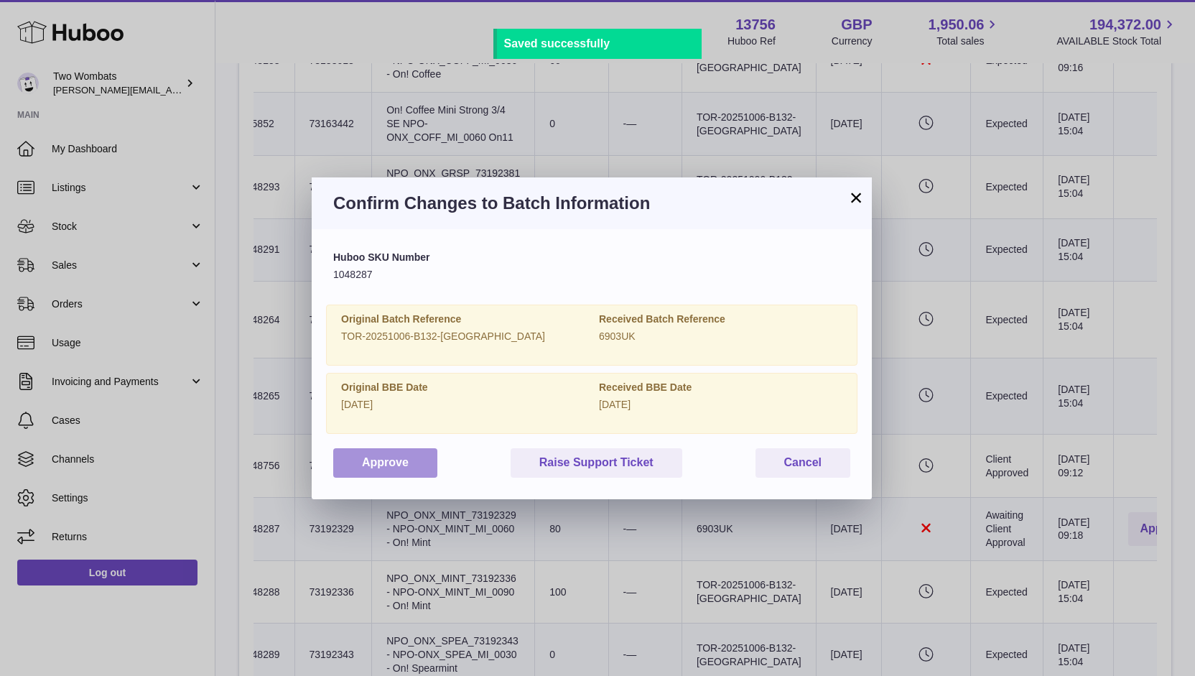
click at [381, 462] on button "Approve" at bounding box center [385, 462] width 104 height 29
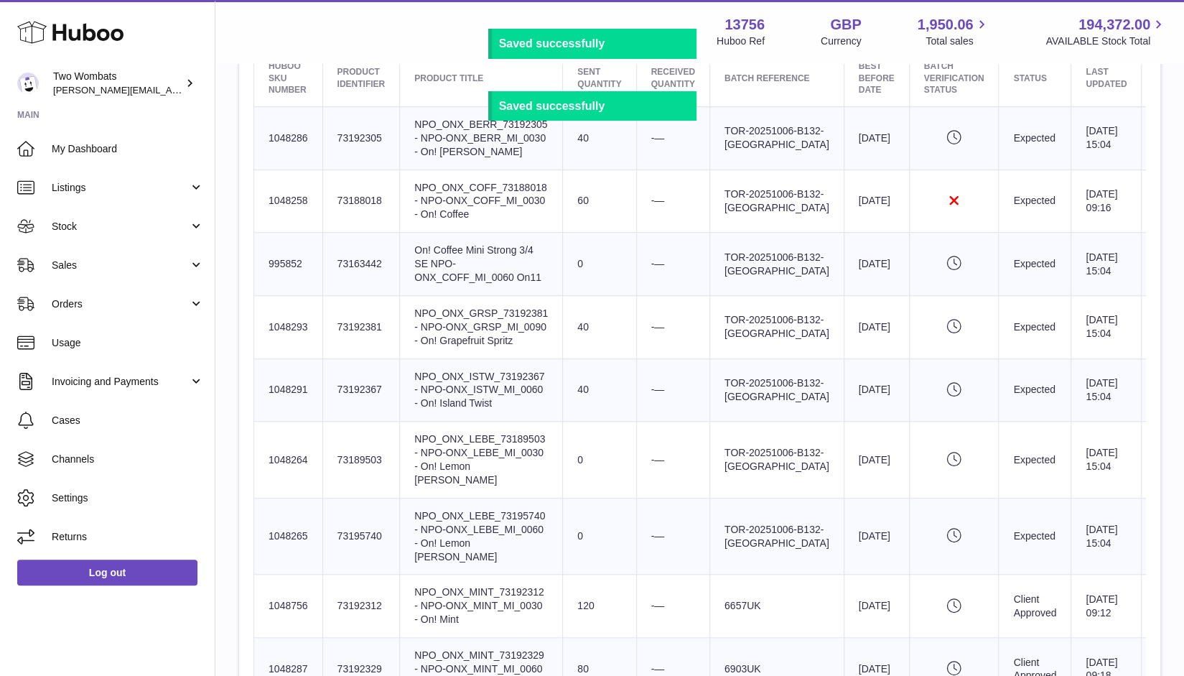
scroll to position [578, 0]
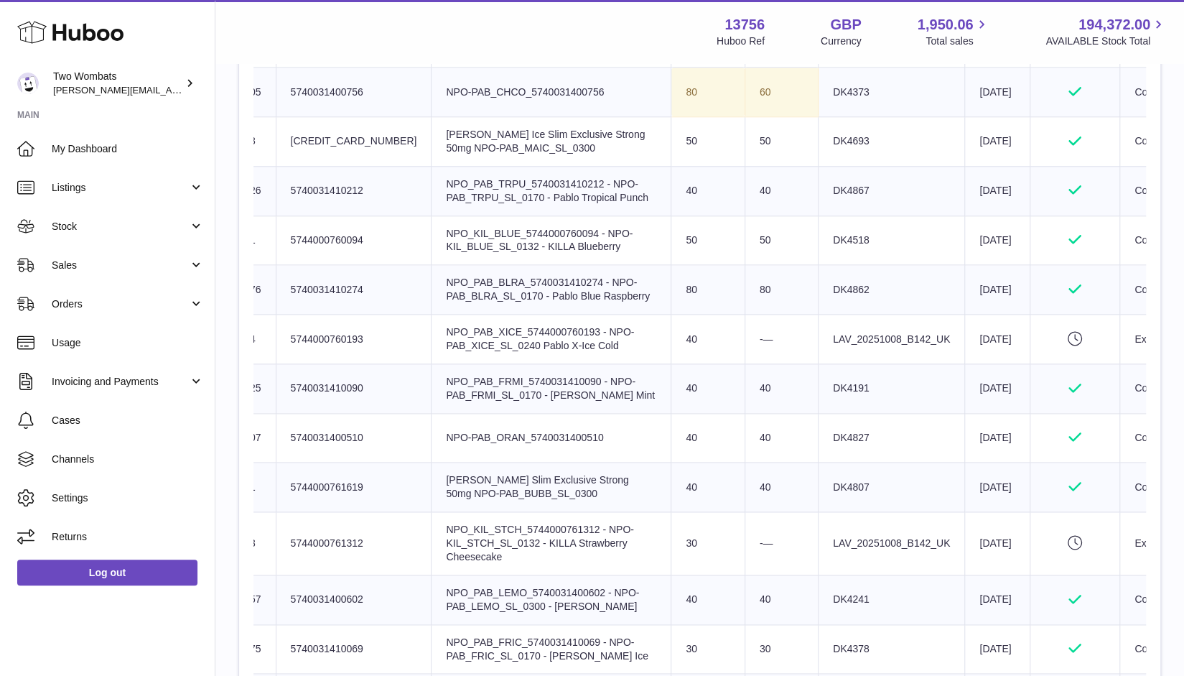
scroll to position [1014, 0]
drag, startPoint x: 1129, startPoint y: 218, endPoint x: 1083, endPoint y: 214, distance: 46.9
click at [1083, 118] on tr "Huboo SKU Number 1033105 Client Identifier 5740031400756 Product title NPO-PAB_…" at bounding box center [737, 93] width 1061 height 50
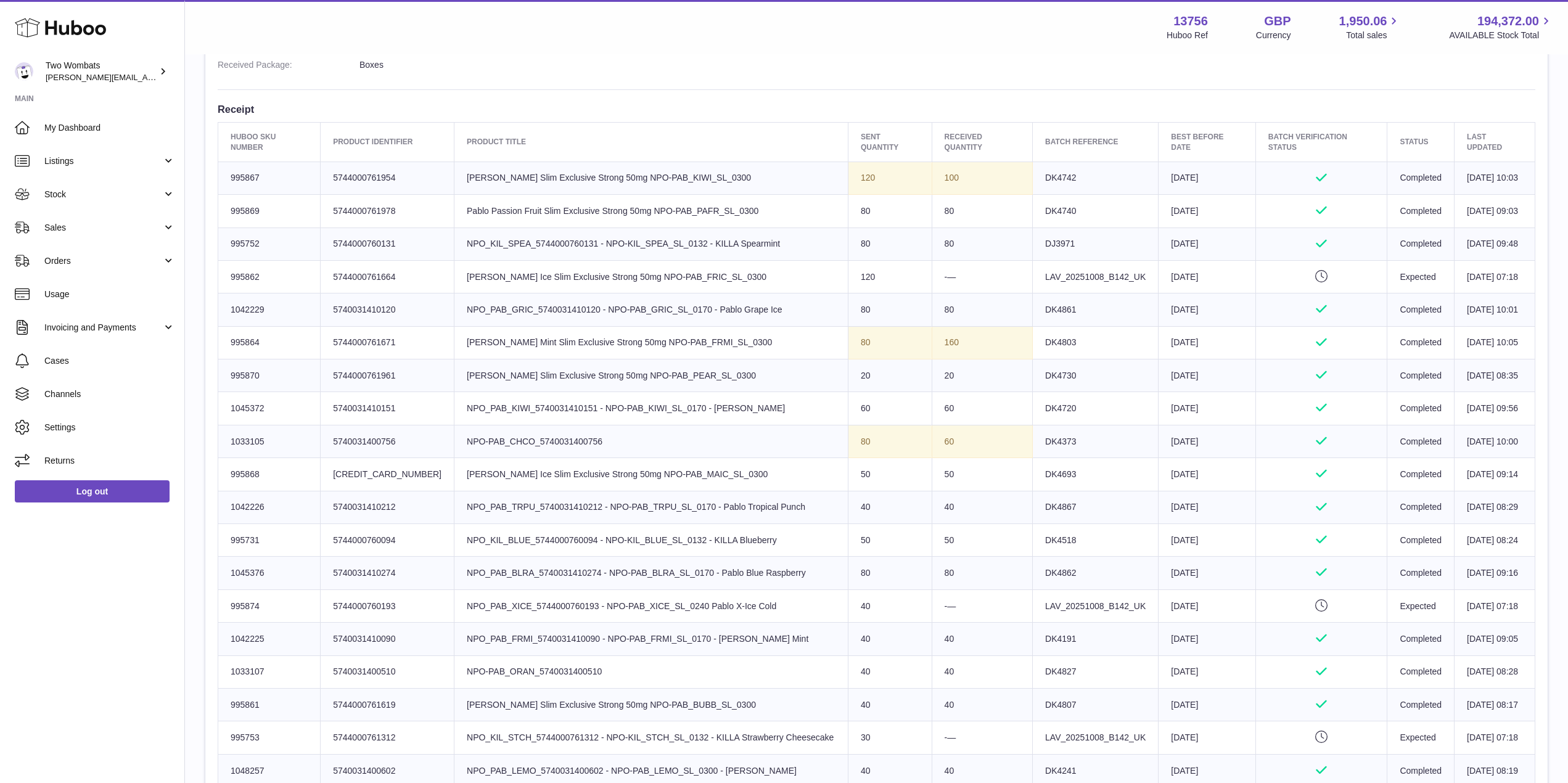
scroll to position [0, 0]
